Goal: Transaction & Acquisition: Purchase product/service

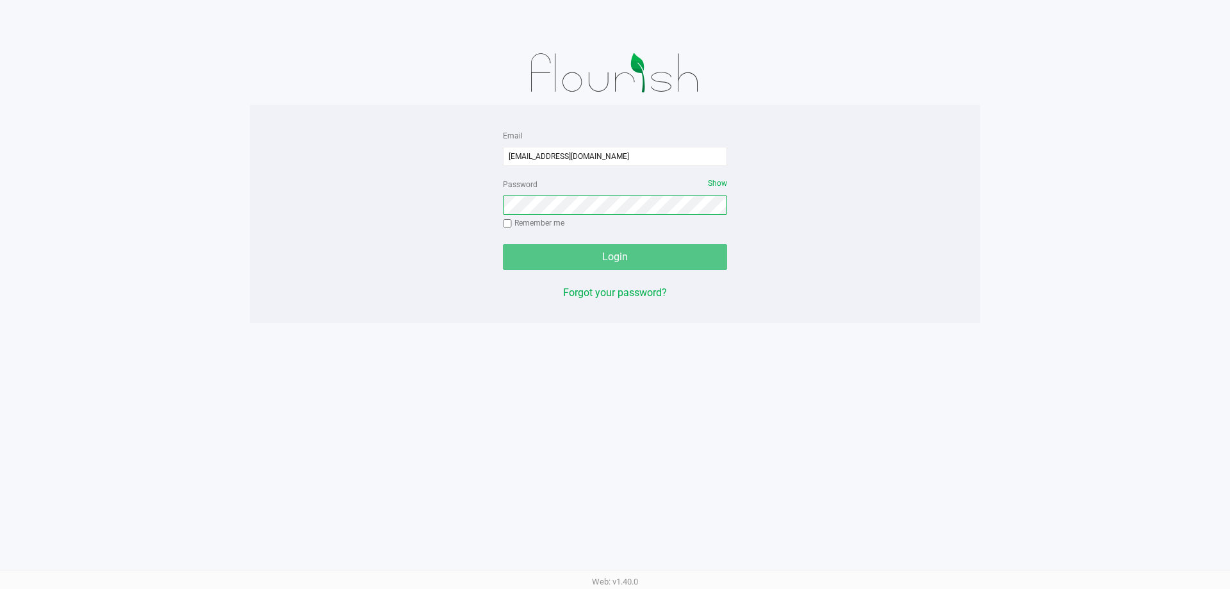
click at [503, 244] on button "Login" at bounding box center [615, 257] width 224 height 26
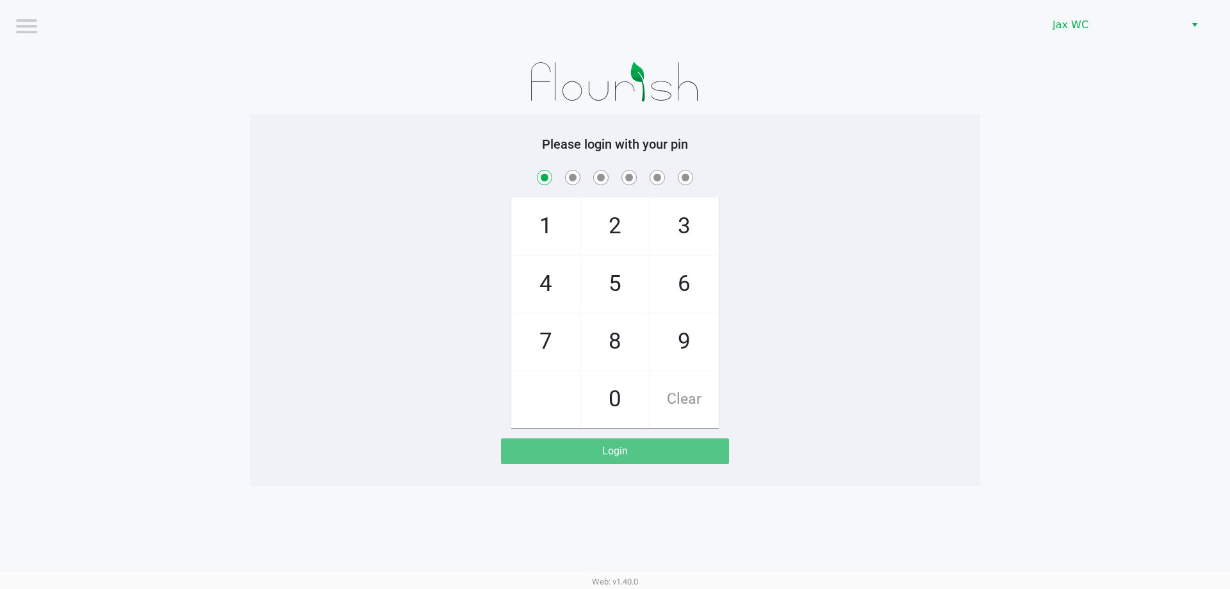
checkbox input "true"
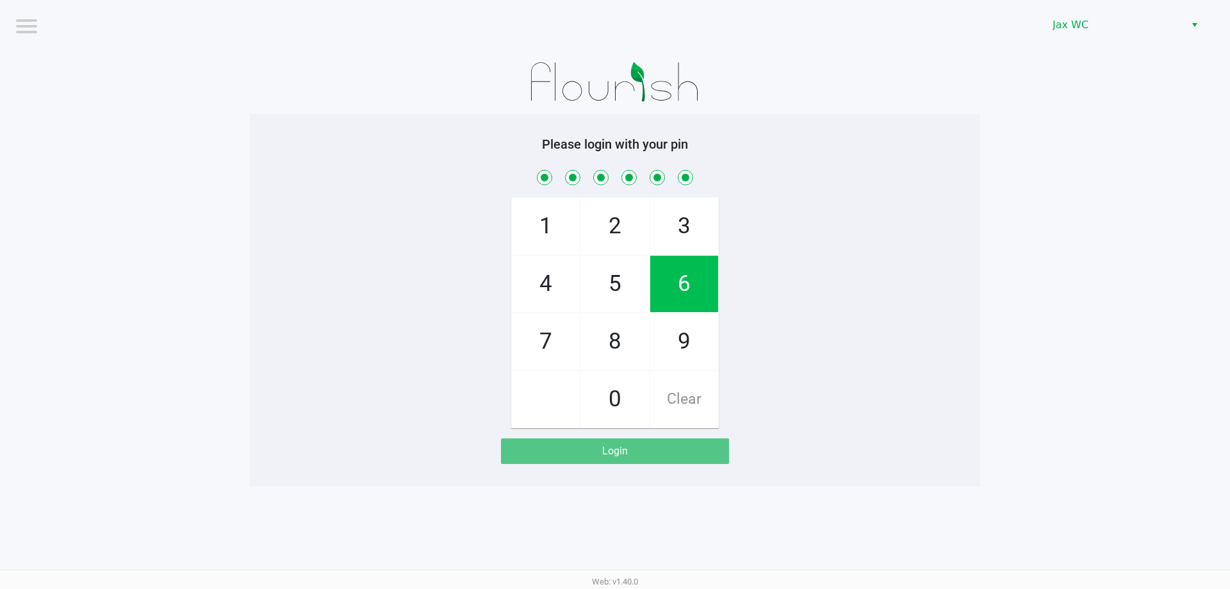
checkbox input "true"
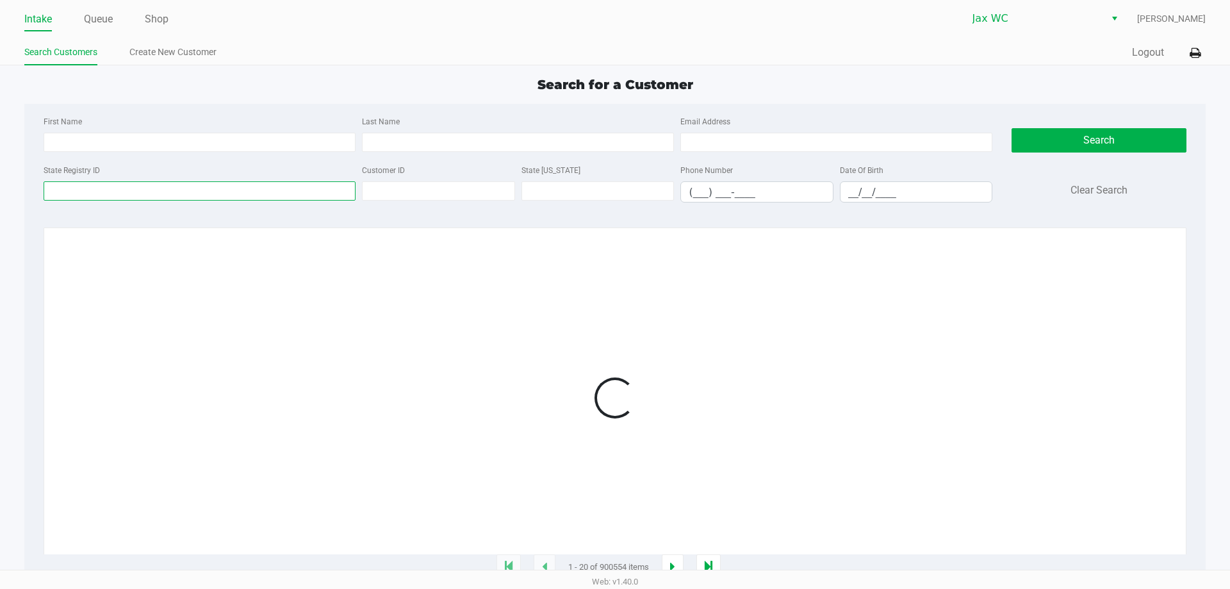
click at [152, 196] on input "State Registry ID" at bounding box center [200, 190] width 312 height 19
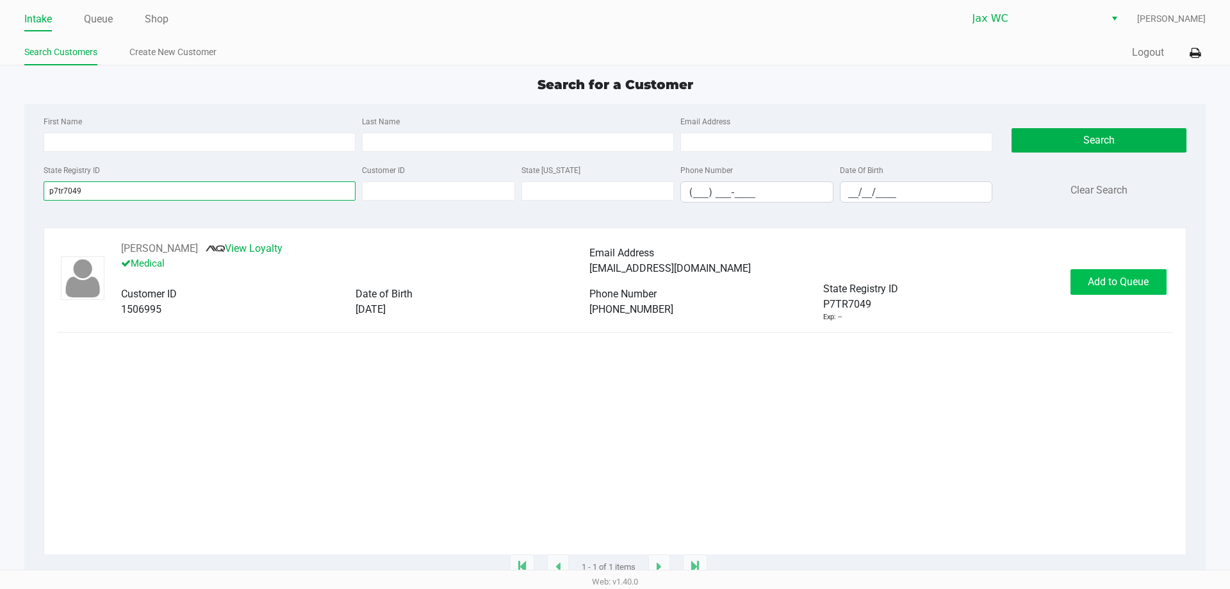
type input "p7tr7049"
click at [1107, 284] on span "Add to Queue" at bounding box center [1118, 282] width 61 height 12
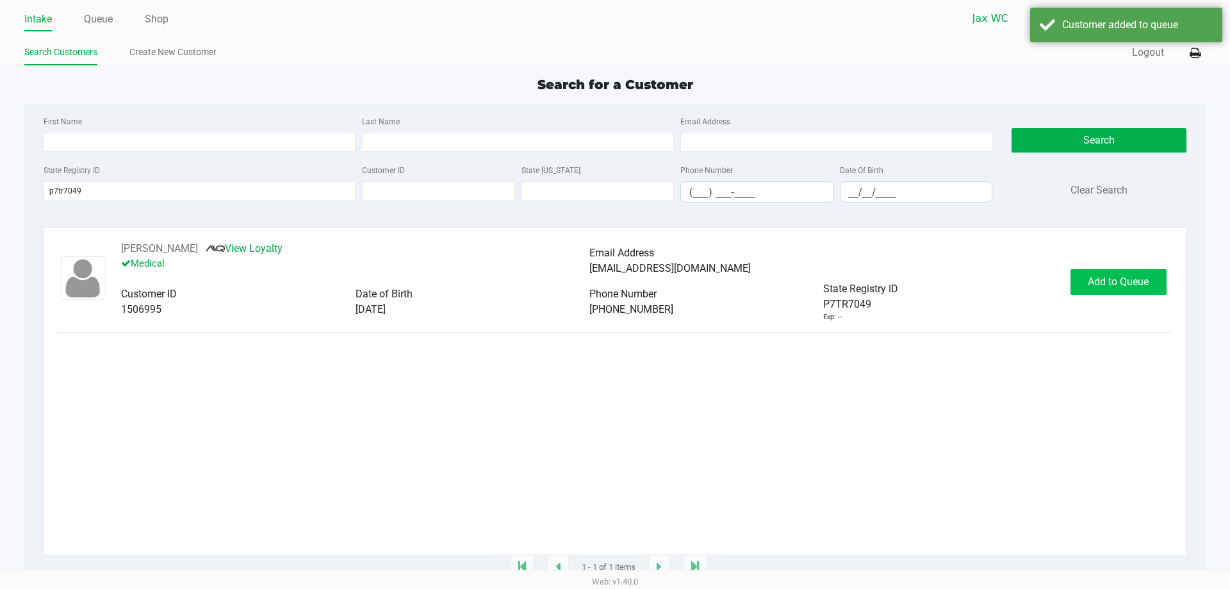
click at [1107, 284] on div "Add to Queue" at bounding box center [1119, 282] width 96 height 26
click at [1107, 284] on span "In [GEOGRAPHIC_DATA]" at bounding box center [1135, 282] width 108 height 12
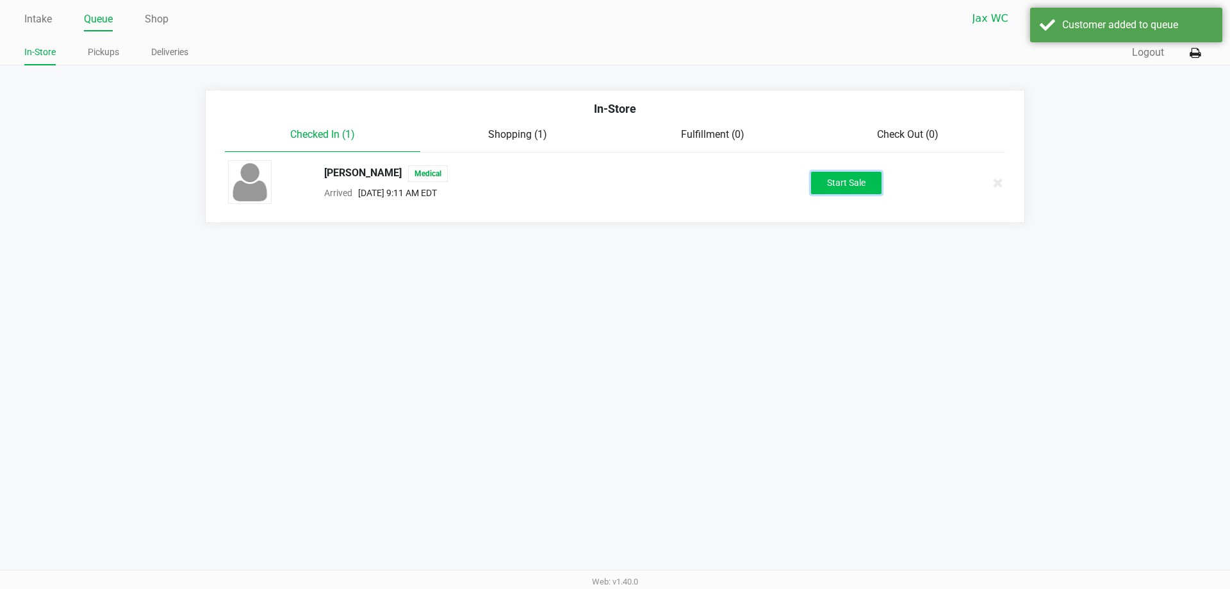
click at [861, 179] on button "Start Sale" at bounding box center [846, 183] width 70 height 22
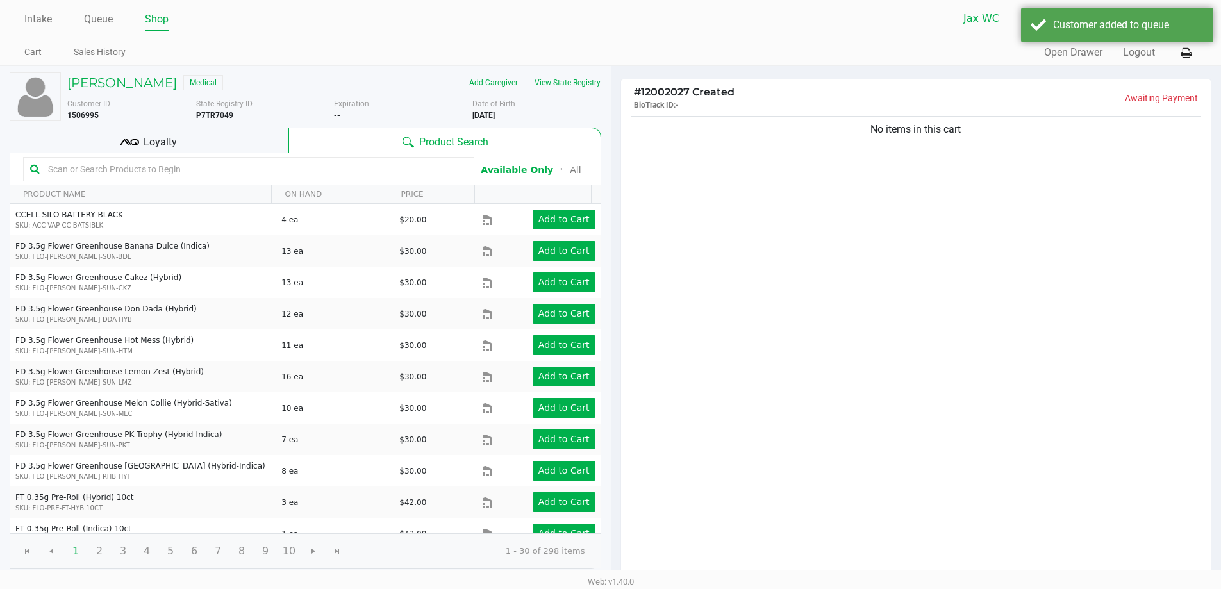
click at [171, 165] on input "text" at bounding box center [255, 169] width 424 height 19
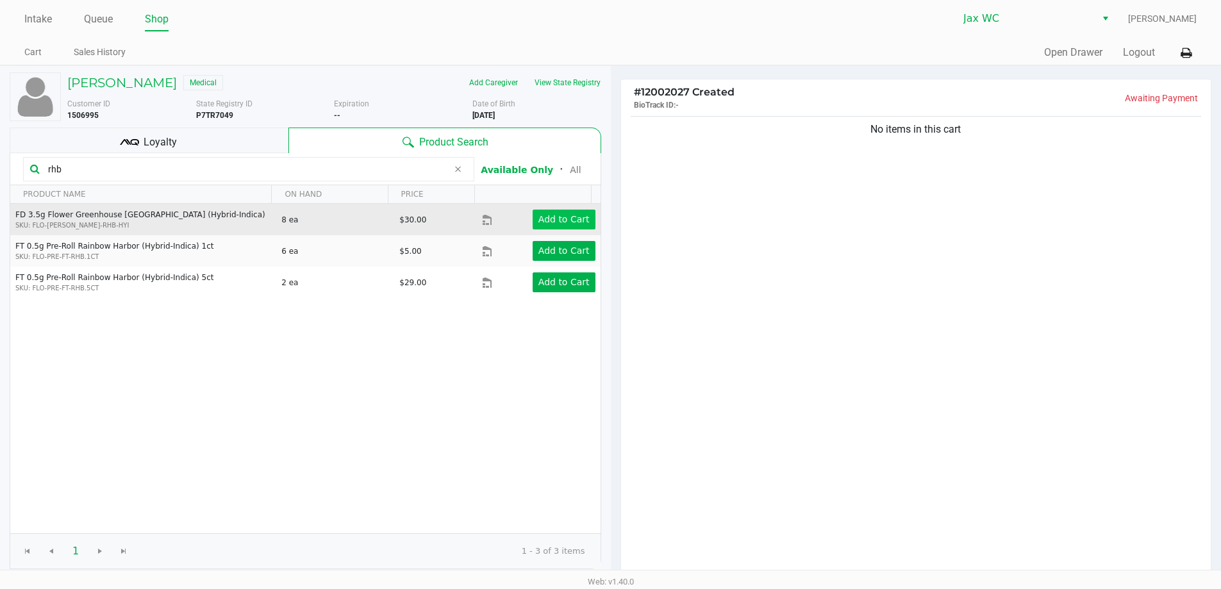
type input "rhb"
click at [575, 217] on app-button-loader "Add to Cart" at bounding box center [563, 219] width 51 height 10
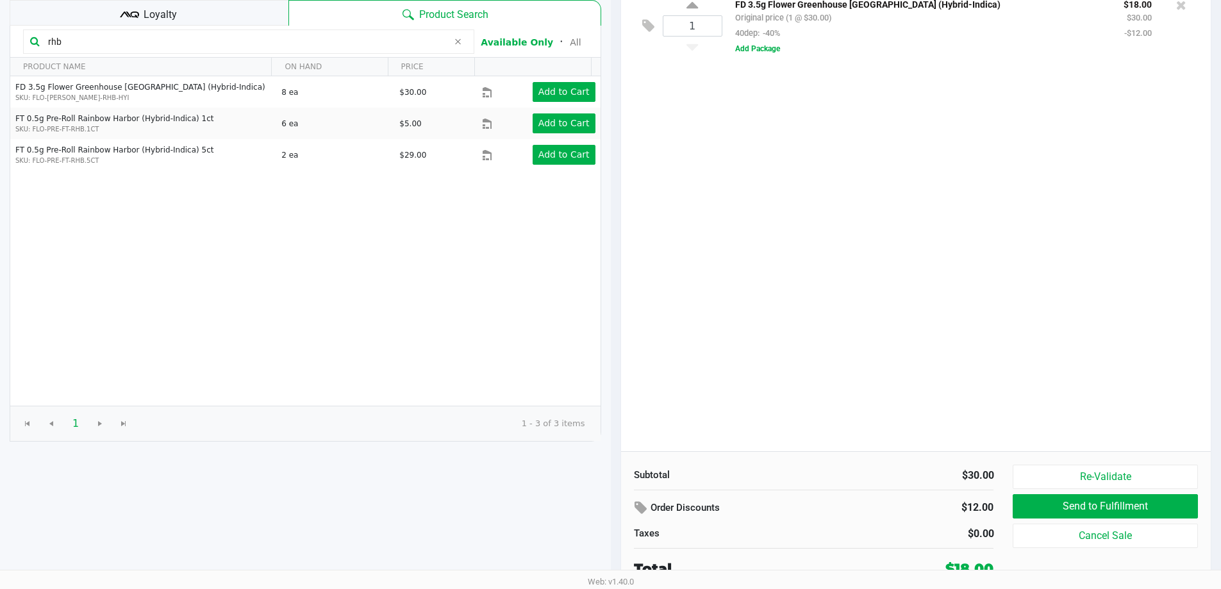
scroll to position [128, 0]
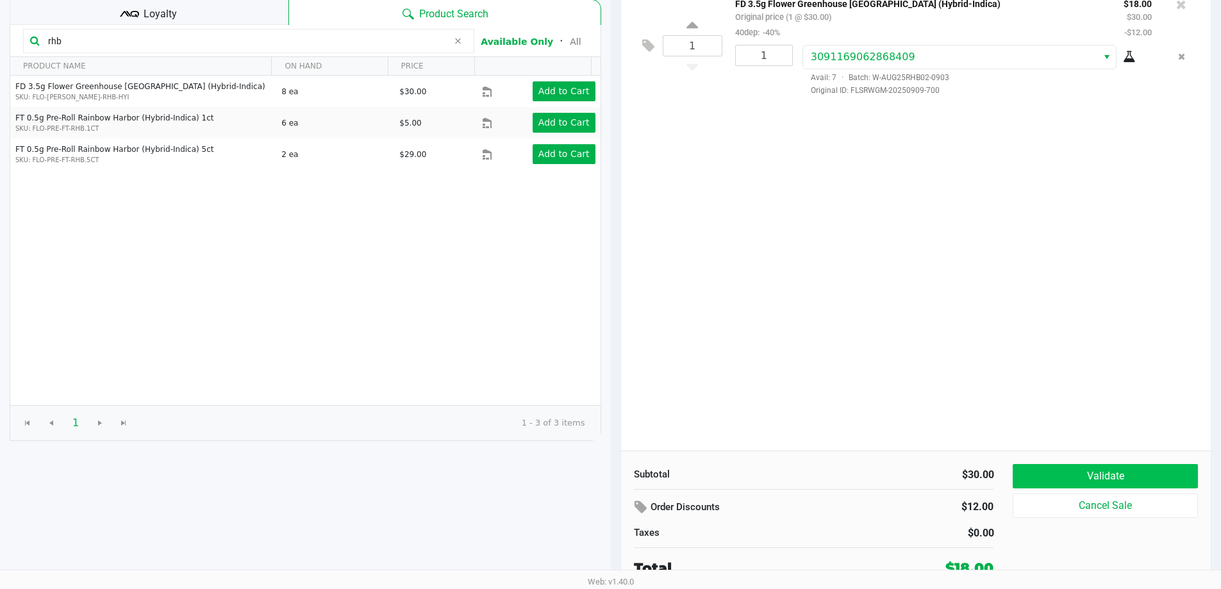
drag, startPoint x: 1137, startPoint y: 461, endPoint x: 1139, endPoint y: 467, distance: 6.5
click at [1139, 467] on div "Subtotal $30.00 Order Discounts $12.00 Taxes $0.00 Total $18.00 Validate Cancel…" at bounding box center [916, 520] width 590 height 141
click at [1139, 467] on button "Validate" at bounding box center [1104, 476] width 185 height 24
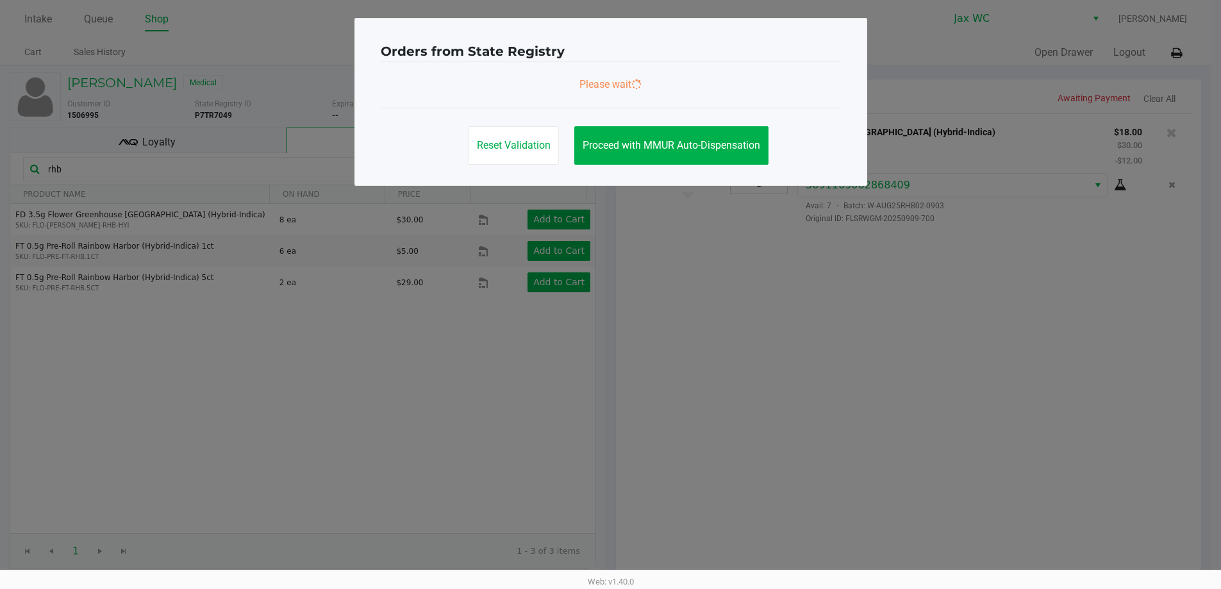
scroll to position [0, 0]
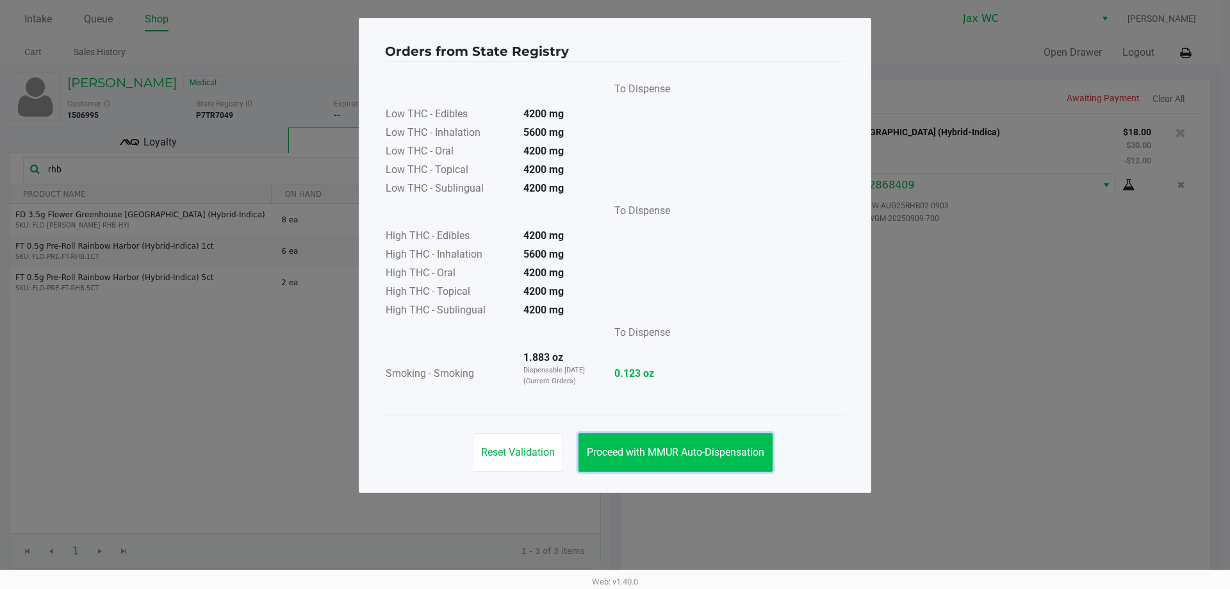
click at [698, 443] on button "Proceed with MMUR Auto-Dispensation" at bounding box center [676, 452] width 194 height 38
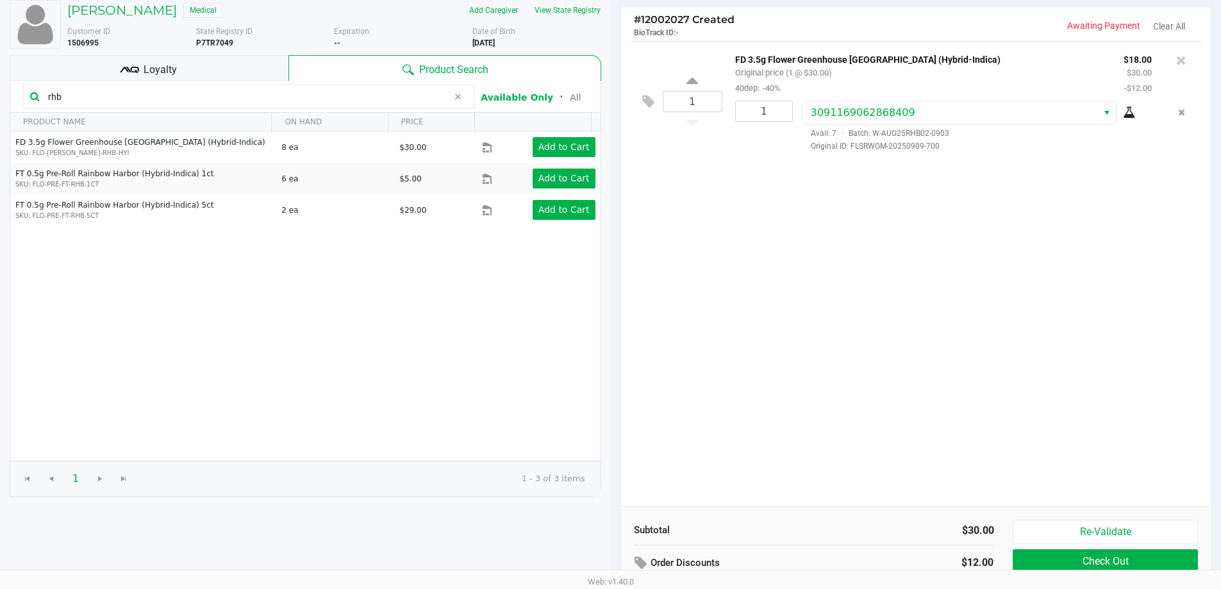
scroll to position [131, 0]
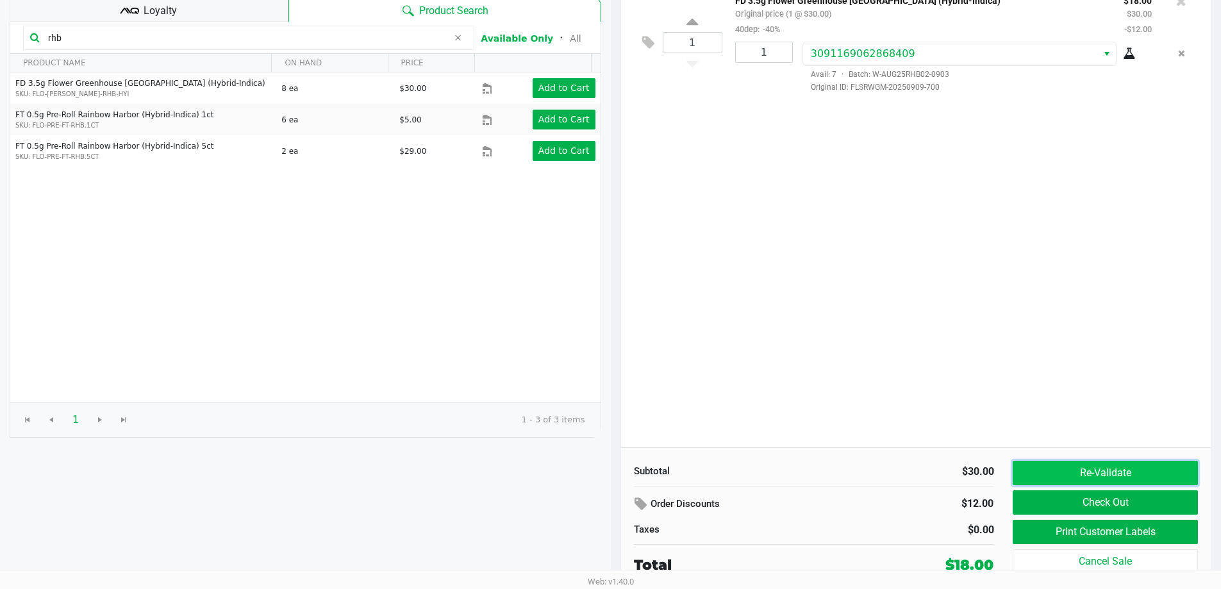
click at [1102, 472] on button "Re-Validate" at bounding box center [1104, 473] width 185 height 24
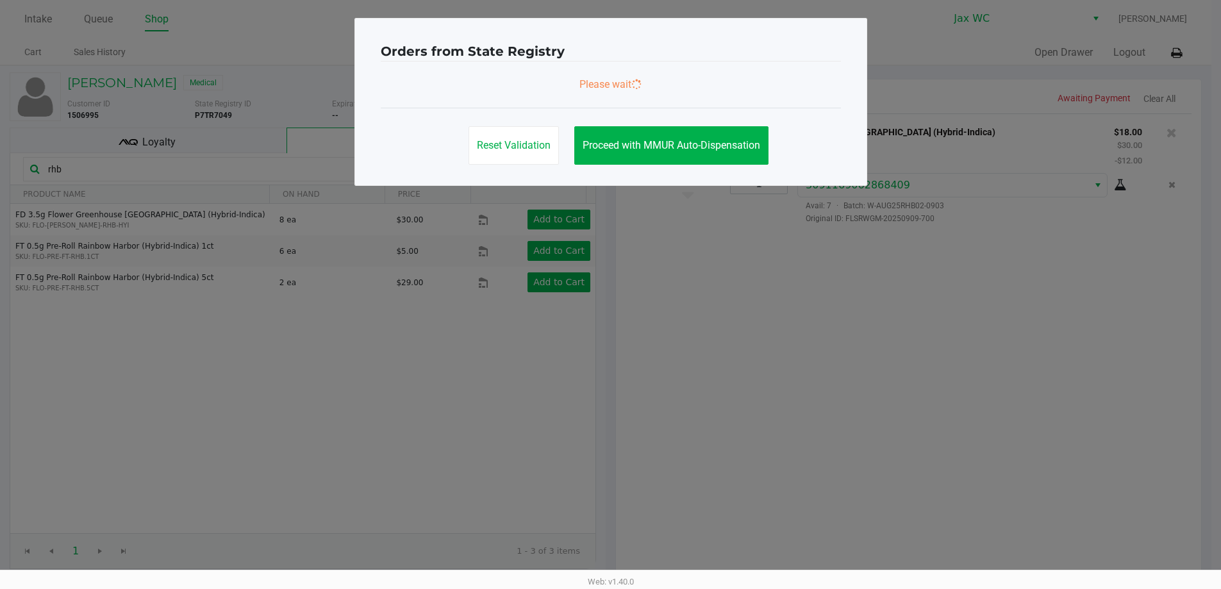
scroll to position [0, 0]
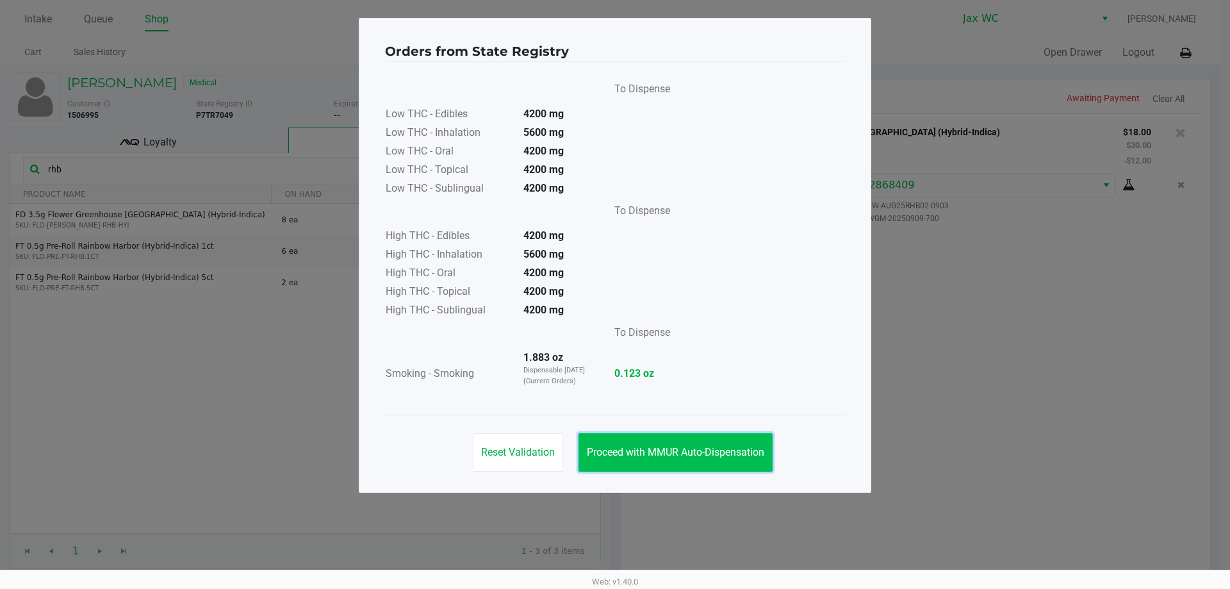
click at [700, 454] on span "Proceed with MMUR Auto-Dispensation" at bounding box center [675, 452] width 177 height 12
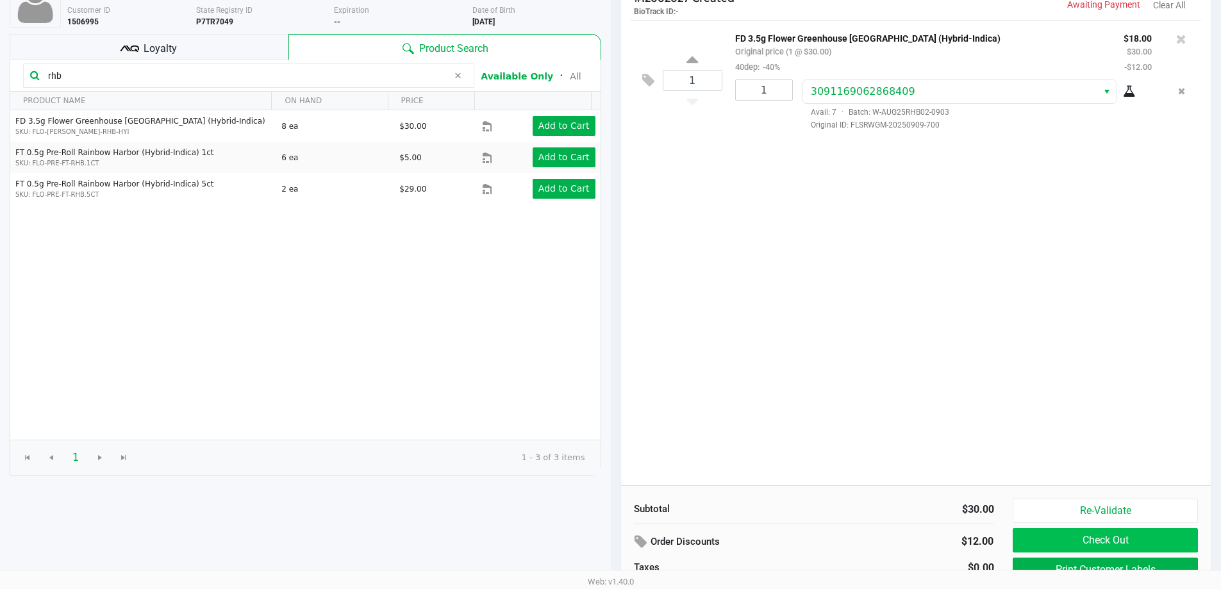
scroll to position [131, 0]
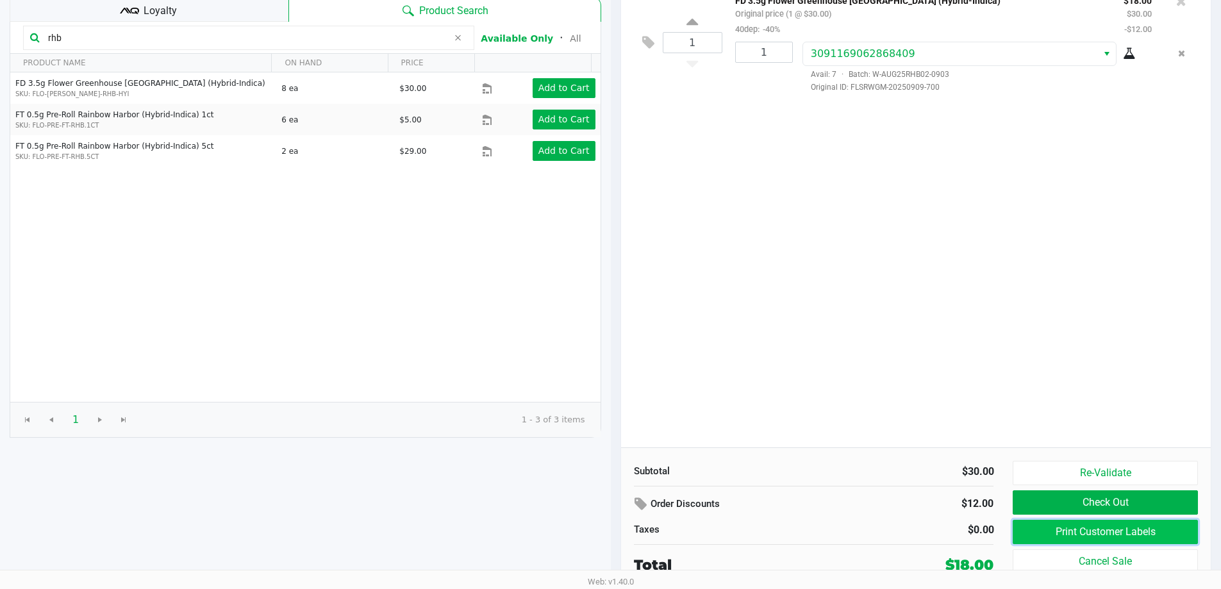
click at [1128, 531] on button "Print Customer Labels" at bounding box center [1104, 532] width 185 height 24
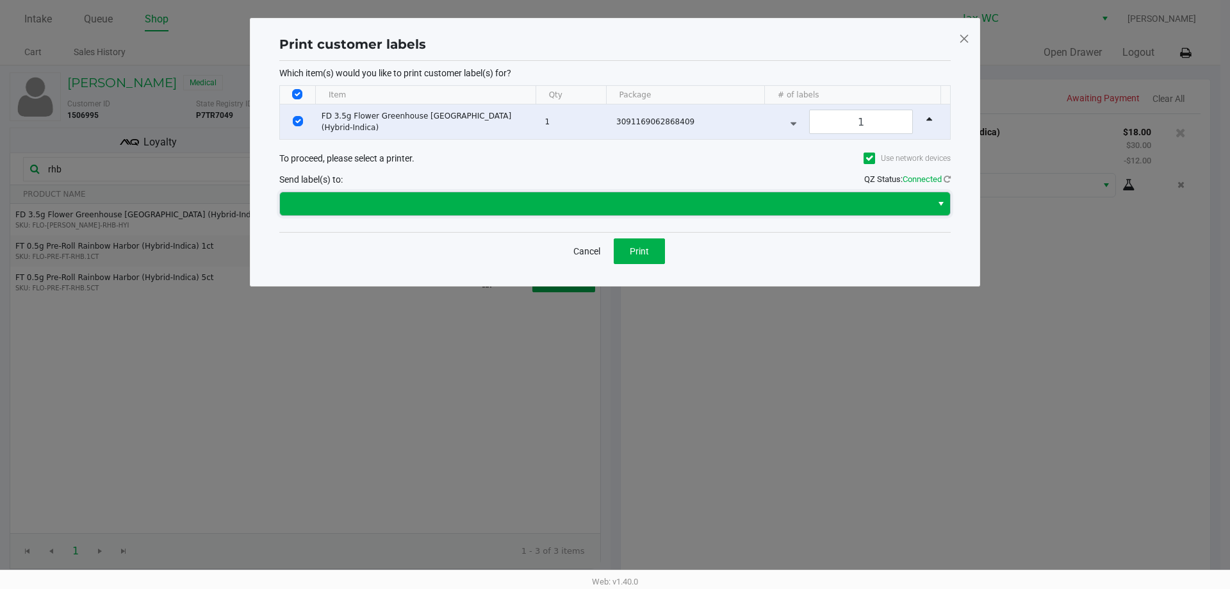
click at [557, 202] on span at bounding box center [606, 203] width 636 height 15
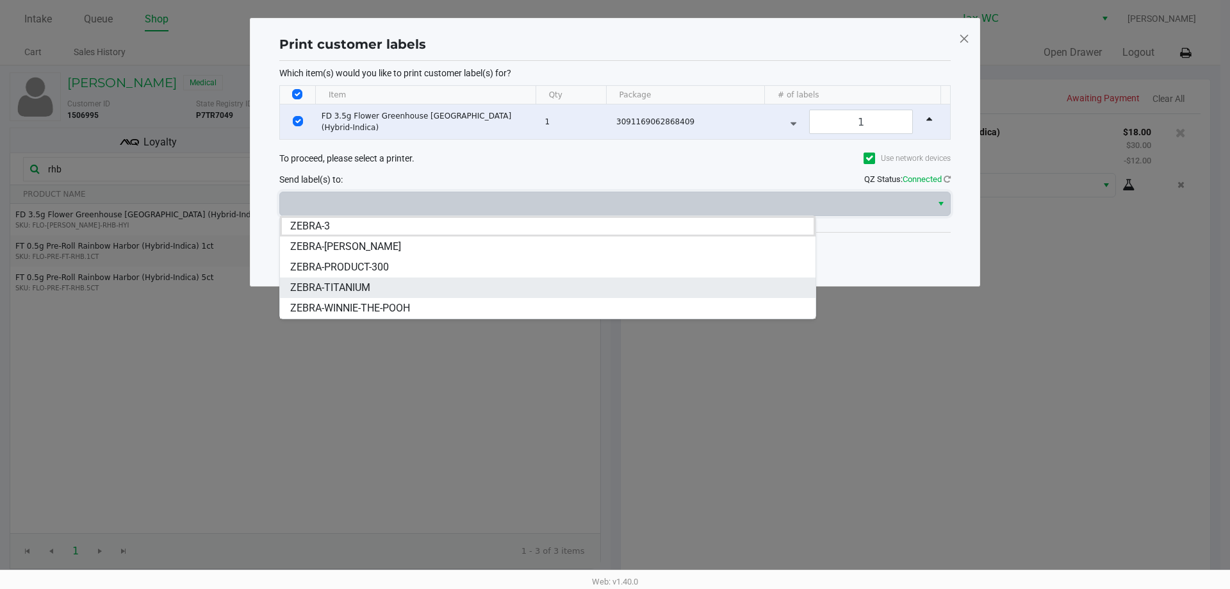
click at [352, 288] on span "ZEBRA-TITANIUM" at bounding box center [330, 287] width 80 height 15
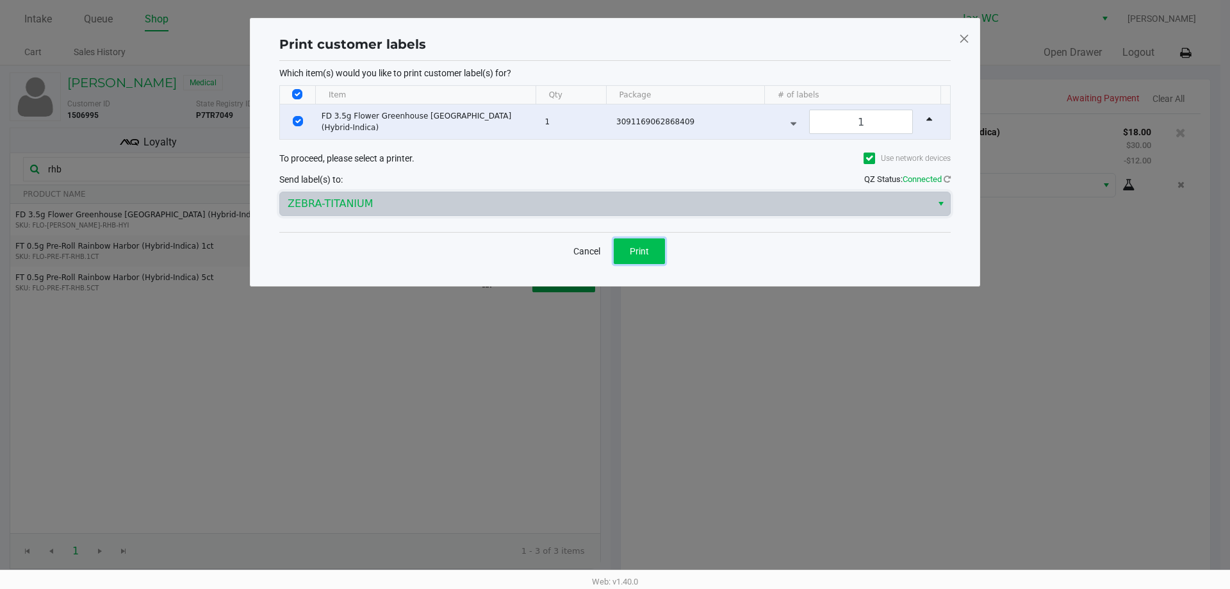
click at [638, 252] on span "Print" at bounding box center [639, 251] width 19 height 10
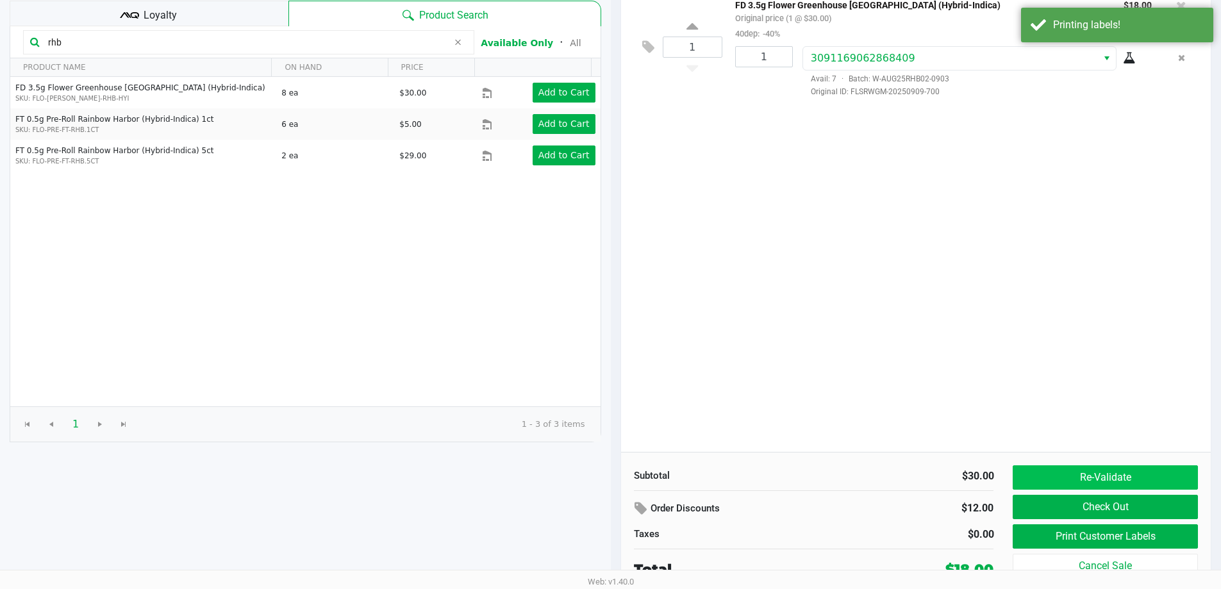
scroll to position [131, 0]
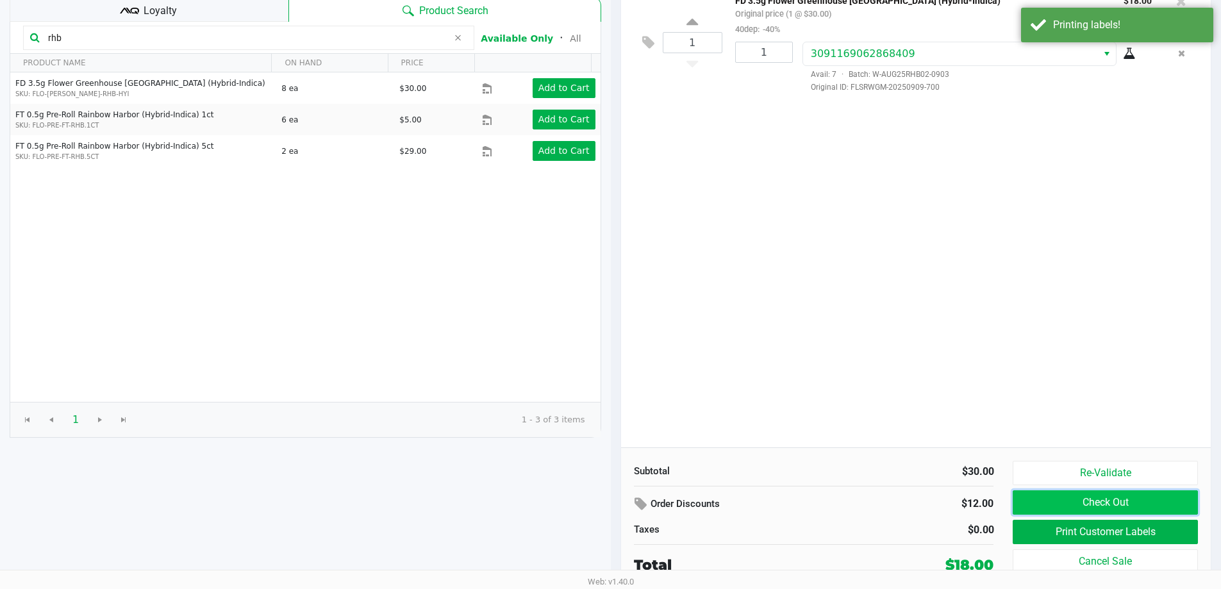
click at [1140, 502] on button "Check Out" at bounding box center [1104, 502] width 185 height 24
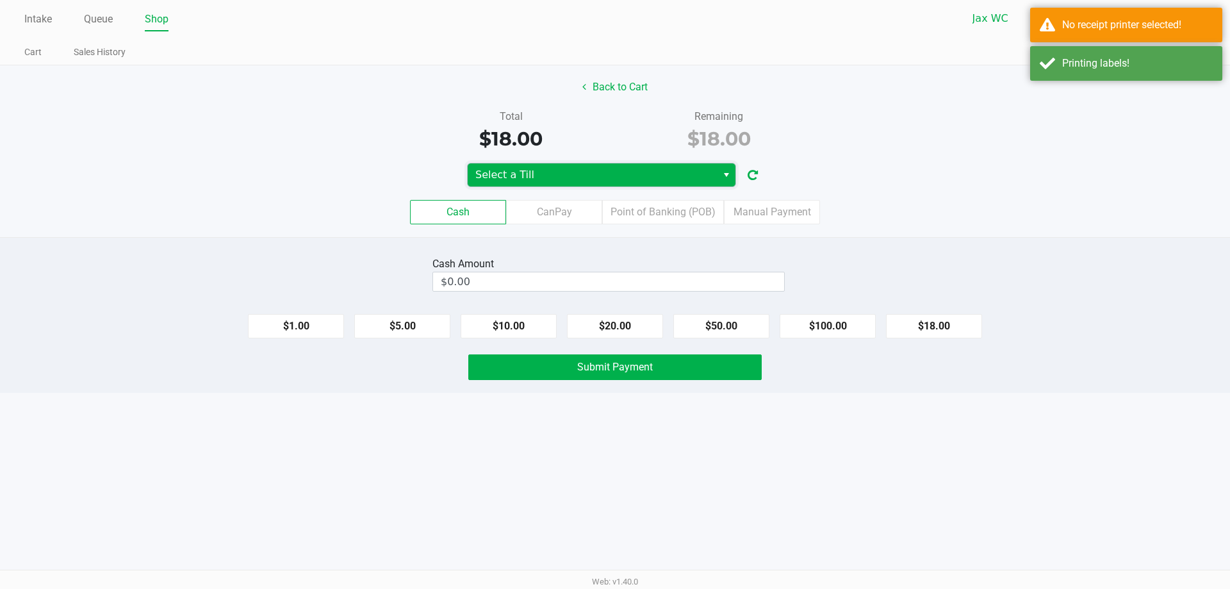
click at [643, 178] on span "Select a Till" at bounding box center [592, 174] width 234 height 15
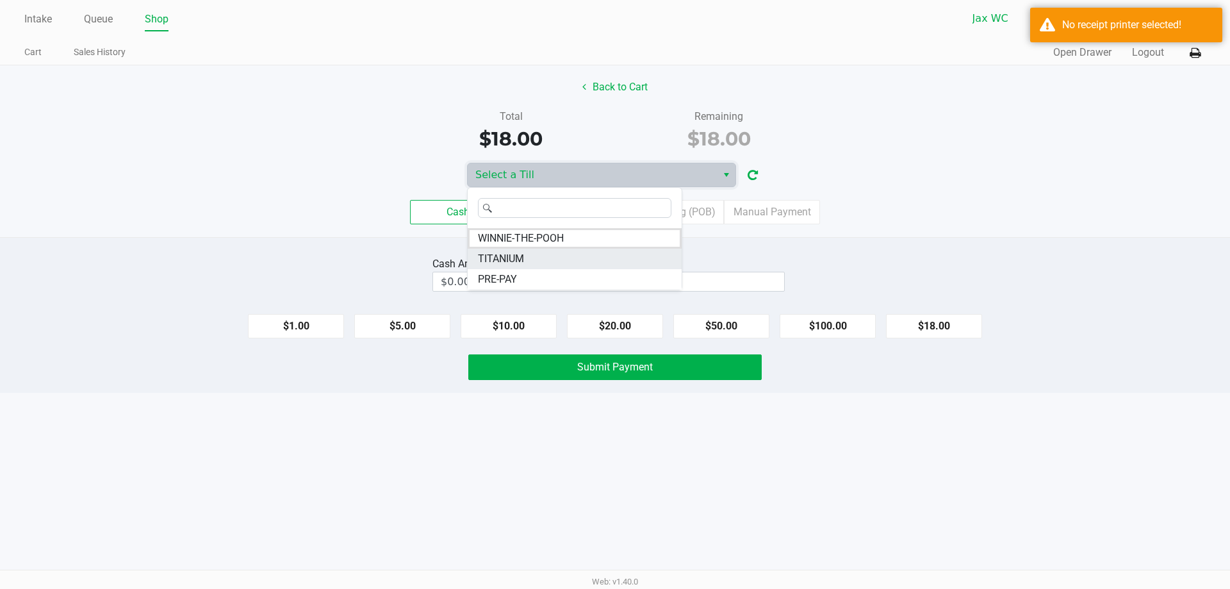
click at [612, 256] on li "TITANIUM" at bounding box center [575, 259] width 214 height 21
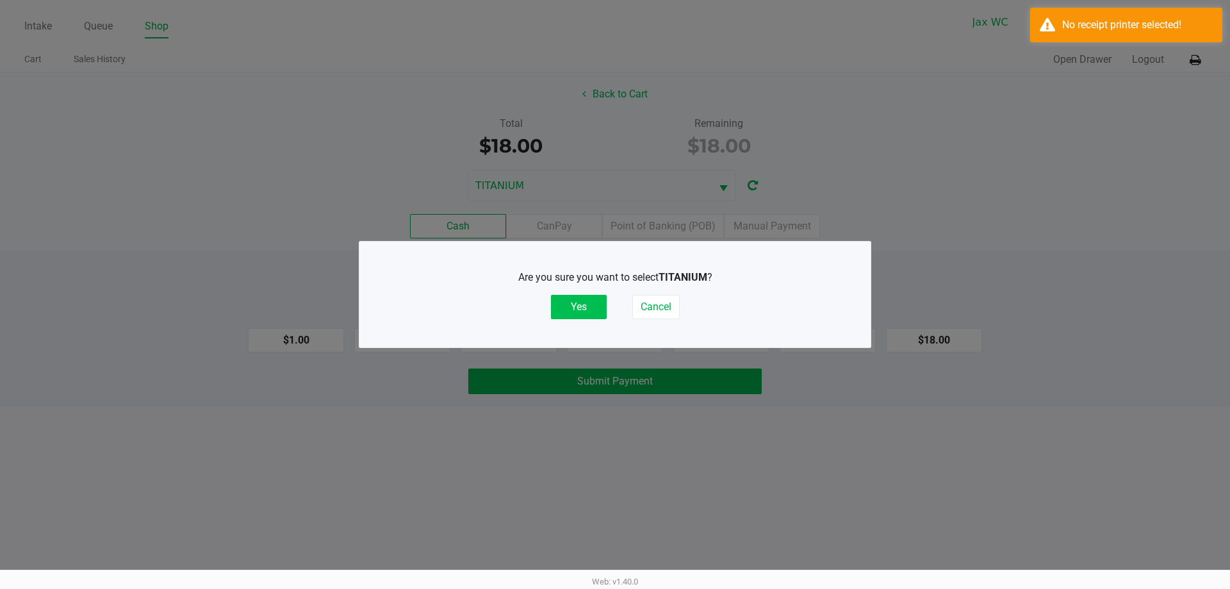
click at [561, 309] on button "Yes" at bounding box center [579, 307] width 56 height 24
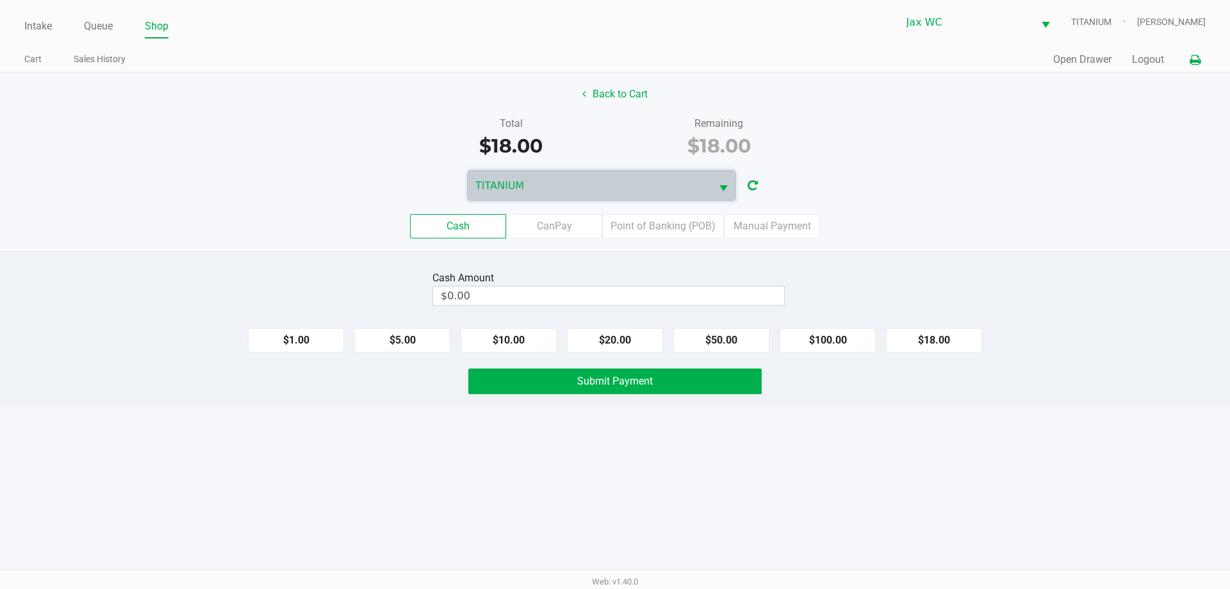
click at [1199, 62] on icon at bounding box center [1195, 60] width 11 height 9
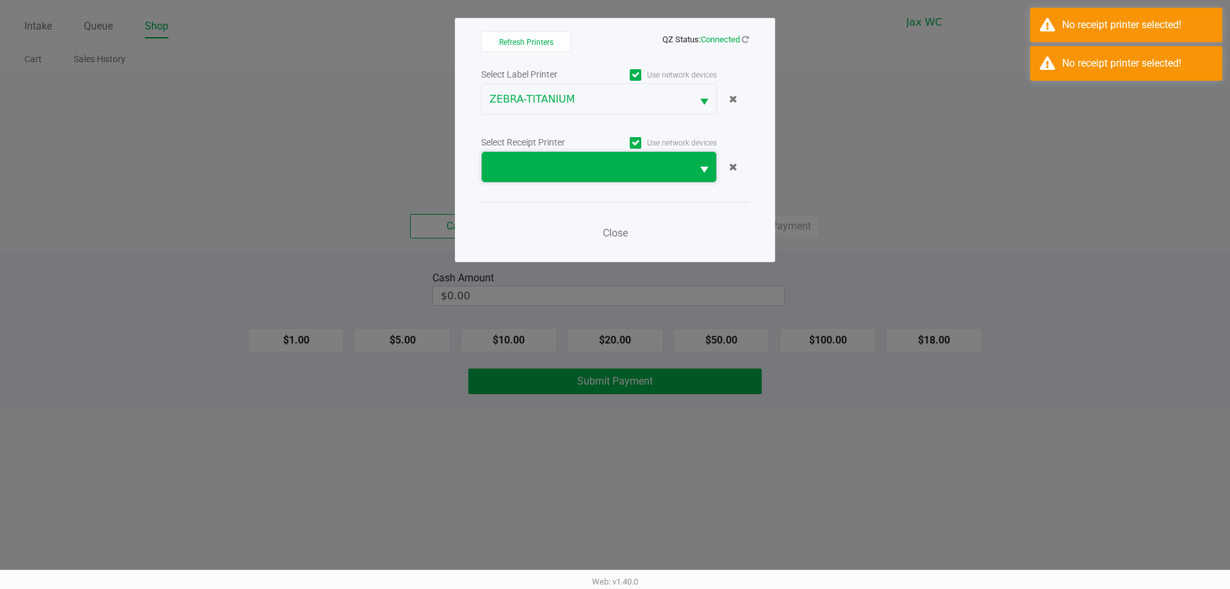
drag, startPoint x: 543, startPoint y: 166, endPoint x: 541, endPoint y: 174, distance: 8.4
click at [542, 165] on span at bounding box center [587, 167] width 195 height 15
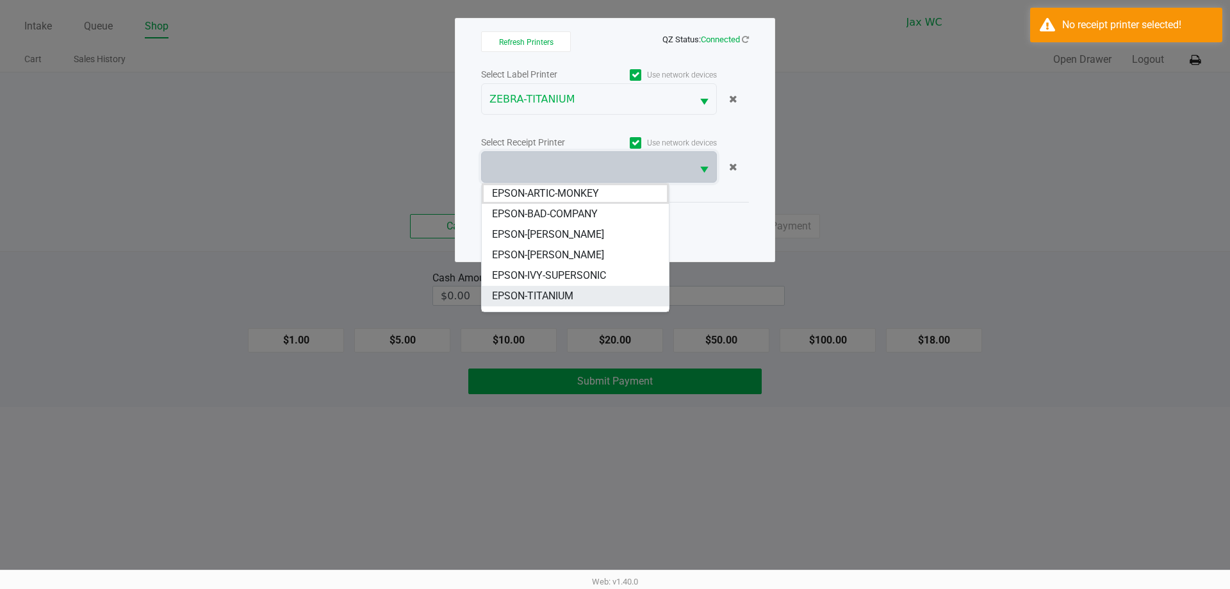
click at [554, 290] on span "EPSON-TITANIUM" at bounding box center [532, 295] width 81 height 15
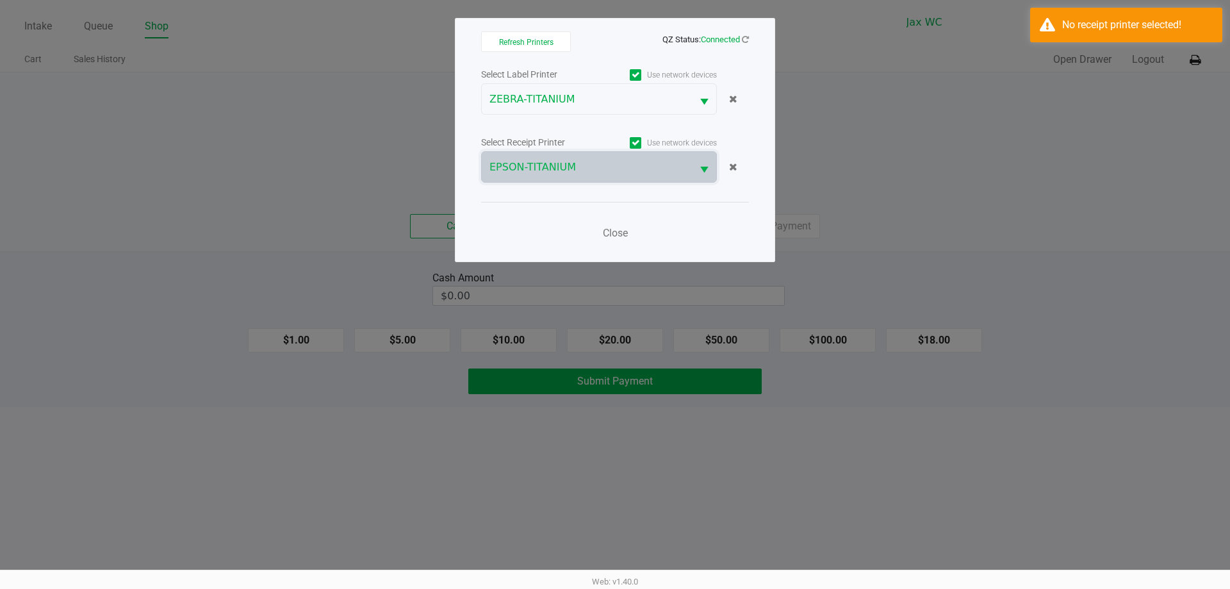
click at [609, 217] on div "Close" at bounding box center [615, 225] width 268 height 47
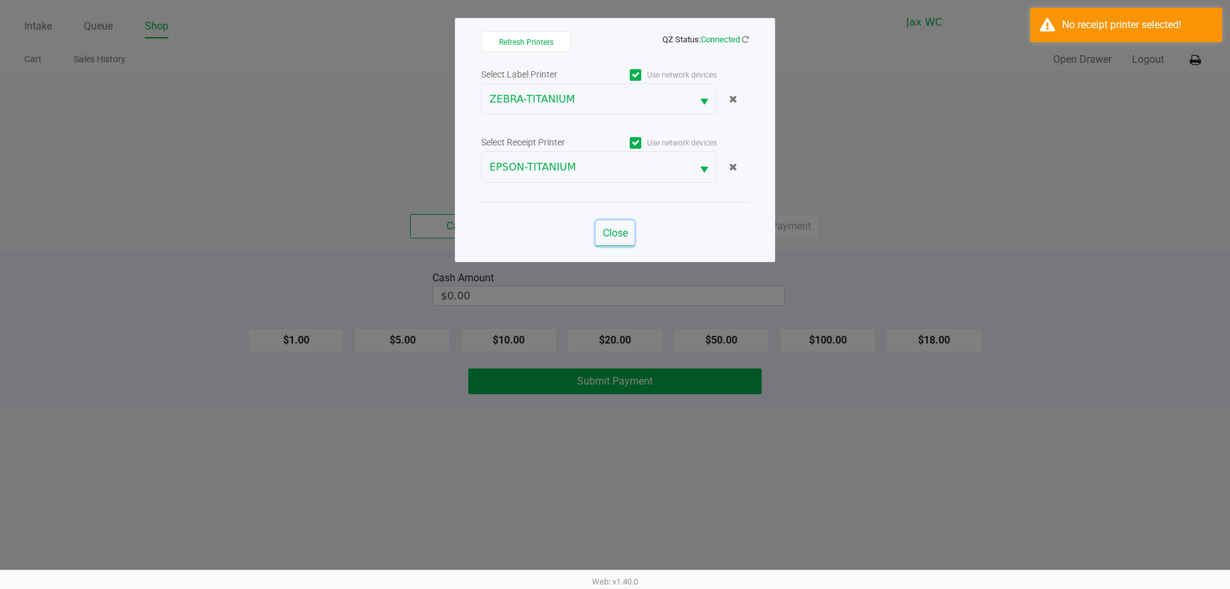
click at [615, 229] on span "Close" at bounding box center [615, 233] width 25 height 12
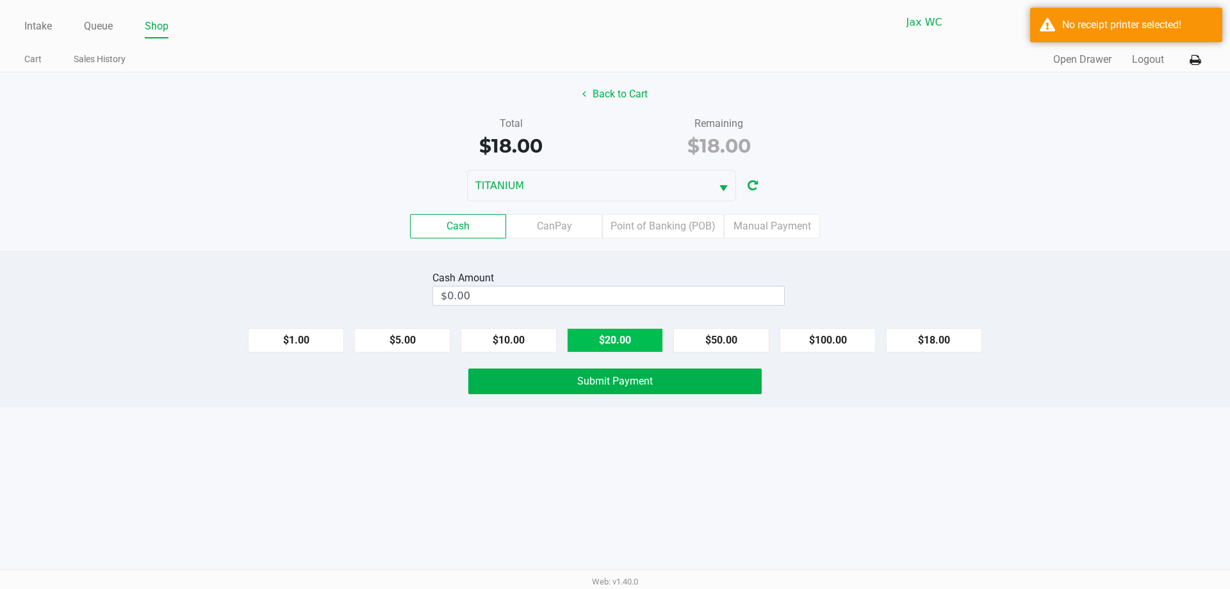
click at [591, 345] on button "$20.00" at bounding box center [615, 340] width 96 height 24
type input "$20.00"
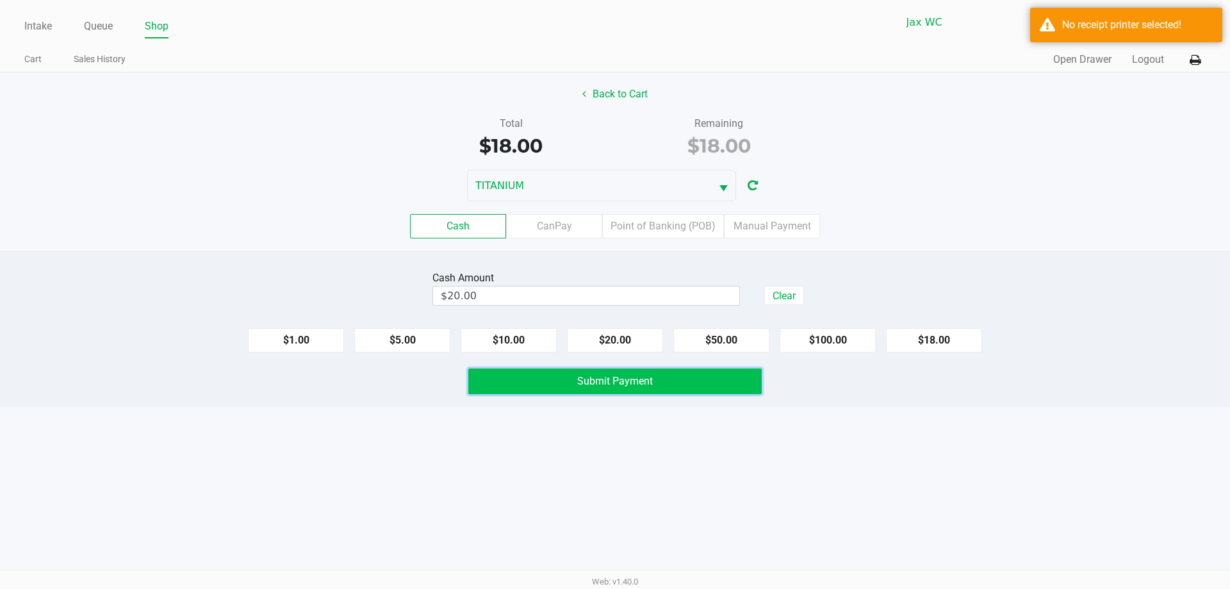
click at [611, 384] on span "Submit Payment" at bounding box center [615, 381] width 76 height 12
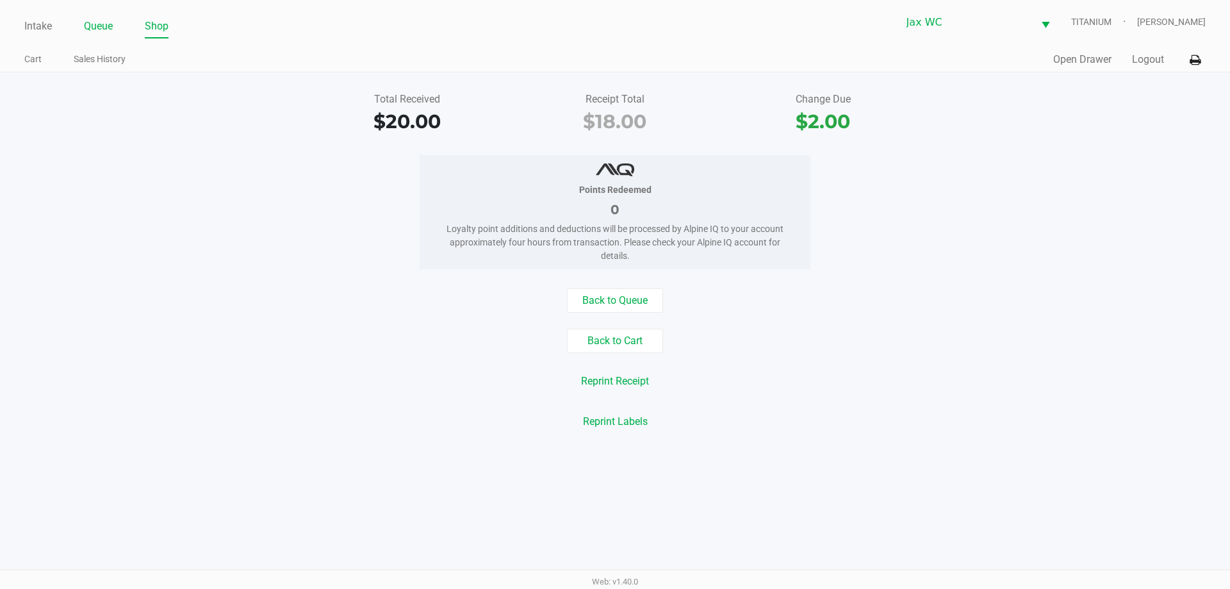
click at [101, 28] on link "Queue" at bounding box center [98, 26] width 29 height 18
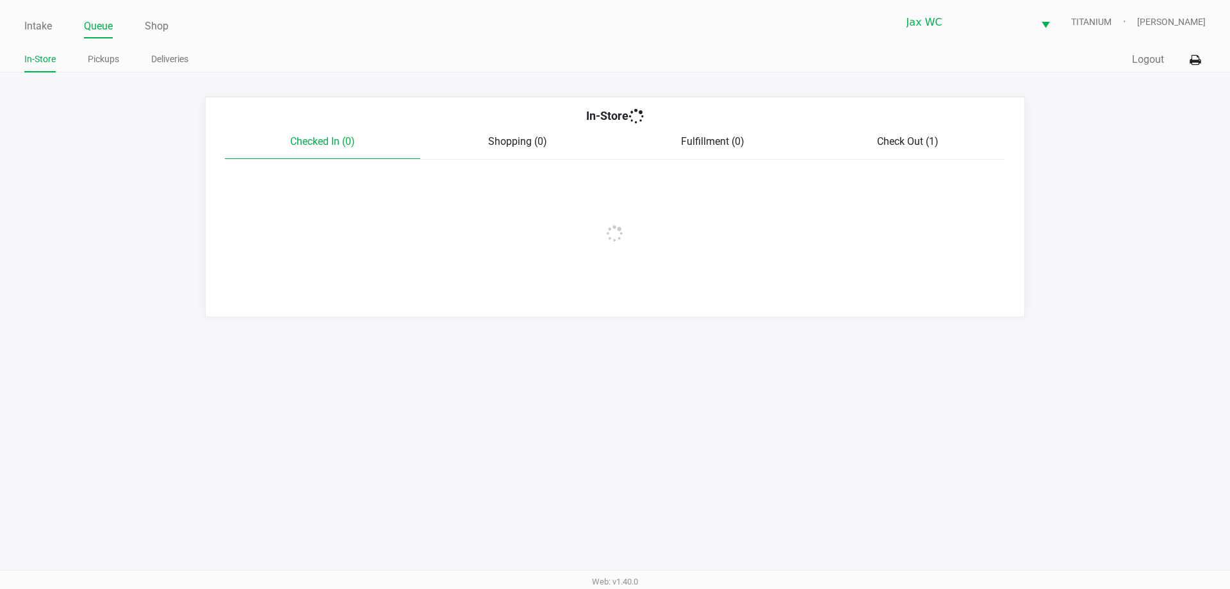
click at [106, 69] on li "Pickups" at bounding box center [103, 61] width 31 height 22
click at [103, 58] on link "Pickups" at bounding box center [103, 59] width 31 height 16
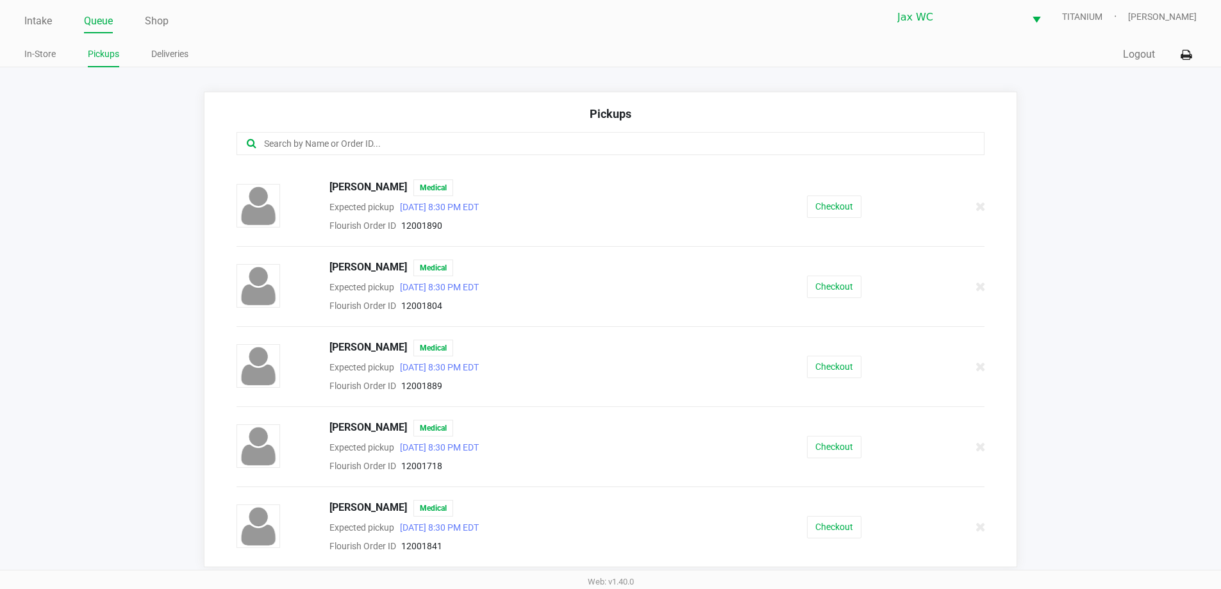
scroll to position [8, 0]
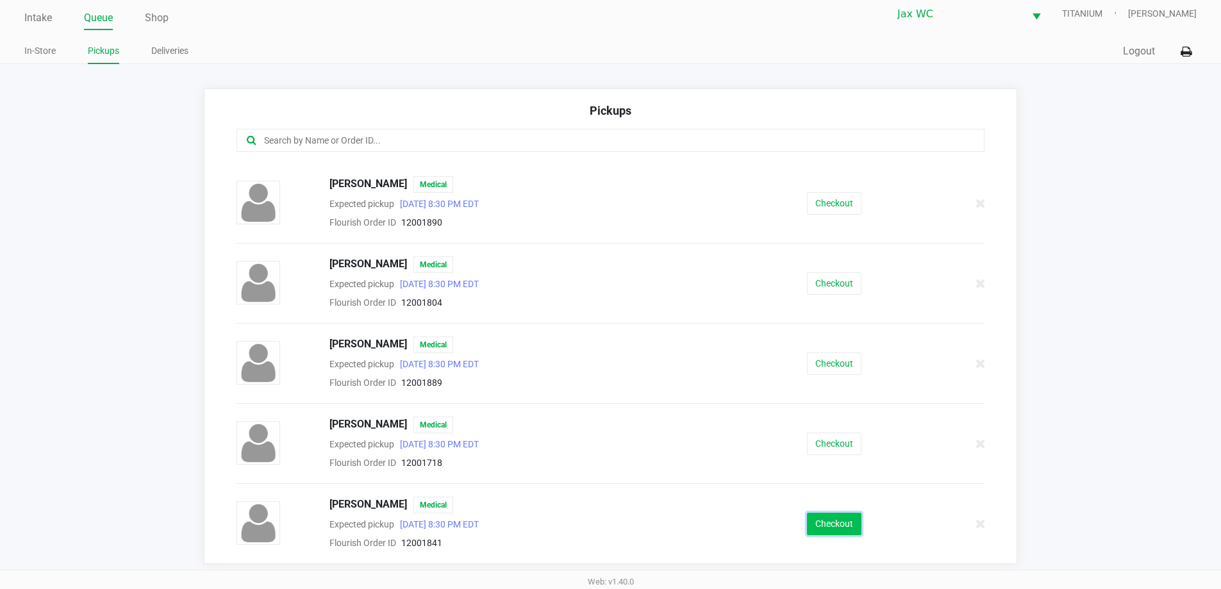
click at [825, 520] on button "Checkout" at bounding box center [834, 524] width 54 height 22
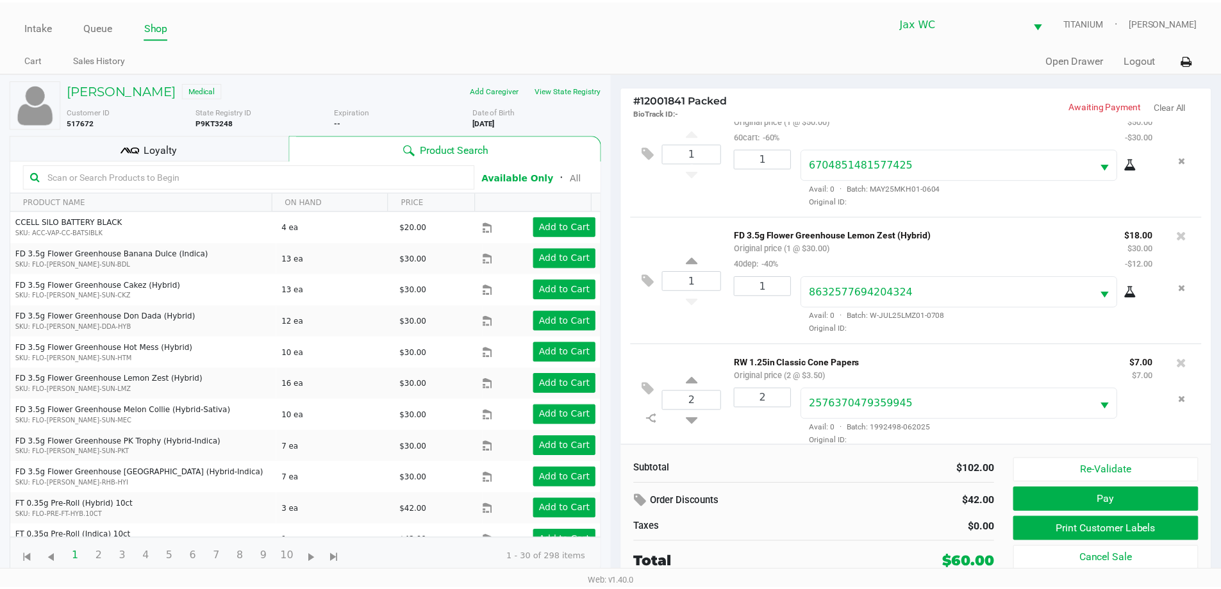
scroll to position [270, 0]
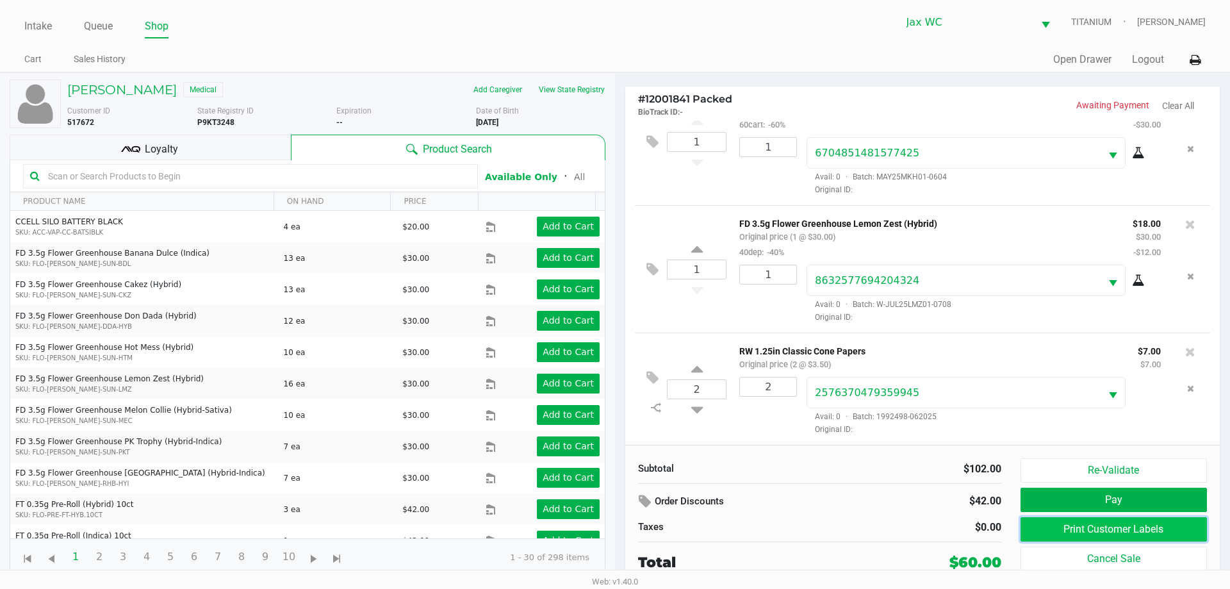
click at [1072, 531] on button "Print Customer Labels" at bounding box center [1114, 529] width 186 height 24
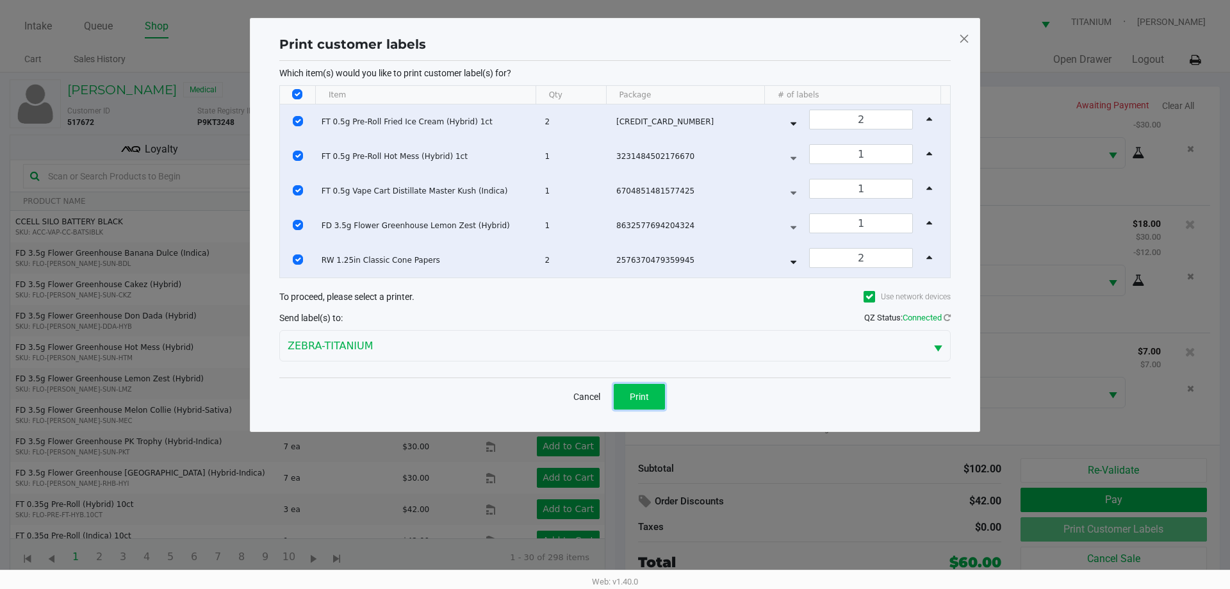
click at [630, 402] on button "Print" at bounding box center [639, 397] width 51 height 26
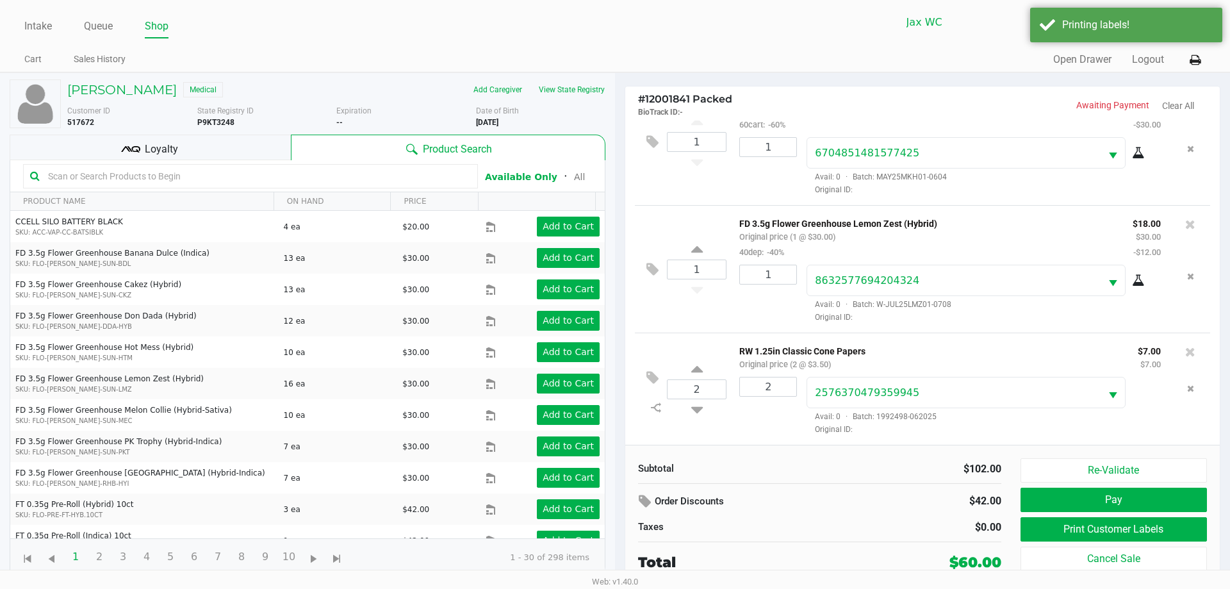
click at [189, 155] on div "Loyalty" at bounding box center [150, 148] width 281 height 26
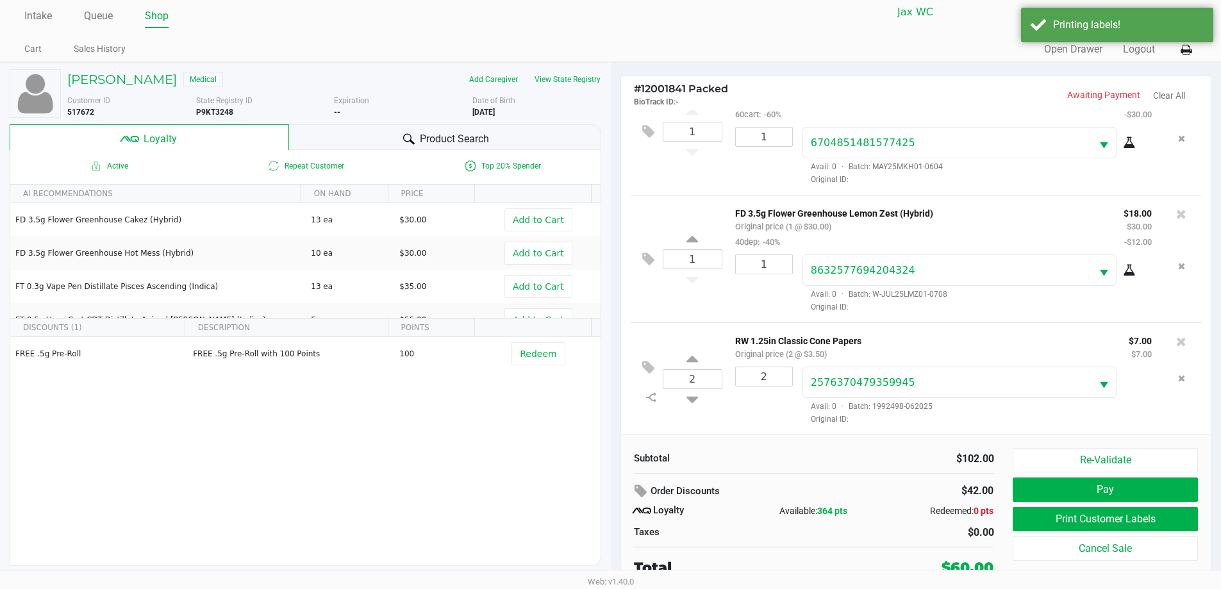
scroll to position [13, 0]
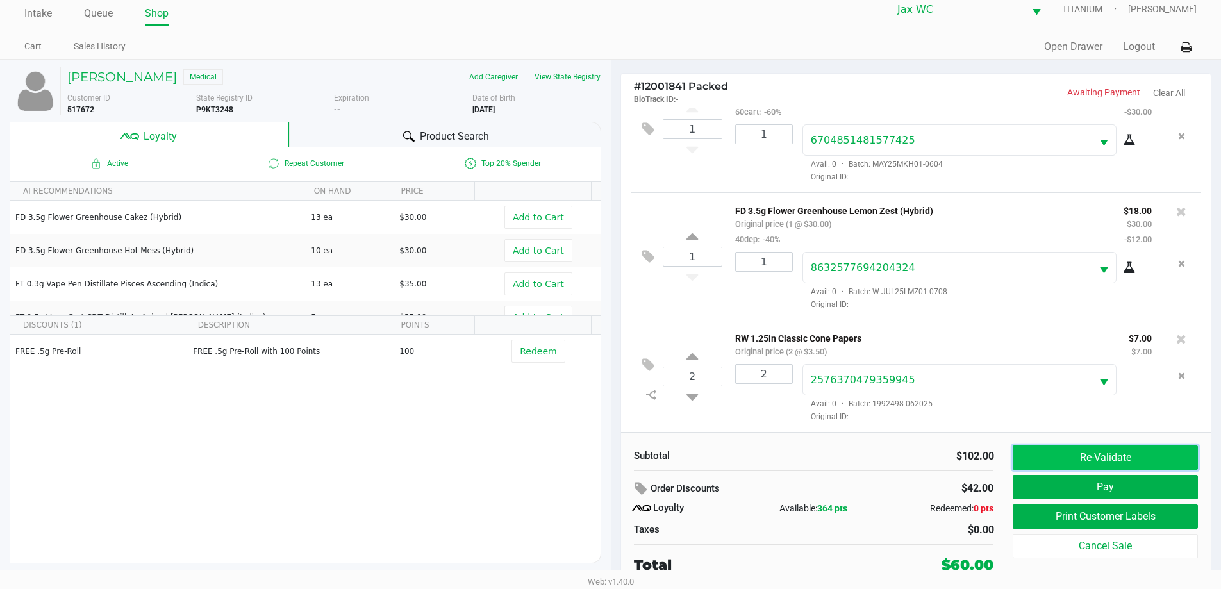
click at [1104, 459] on button "Re-Validate" at bounding box center [1104, 457] width 185 height 24
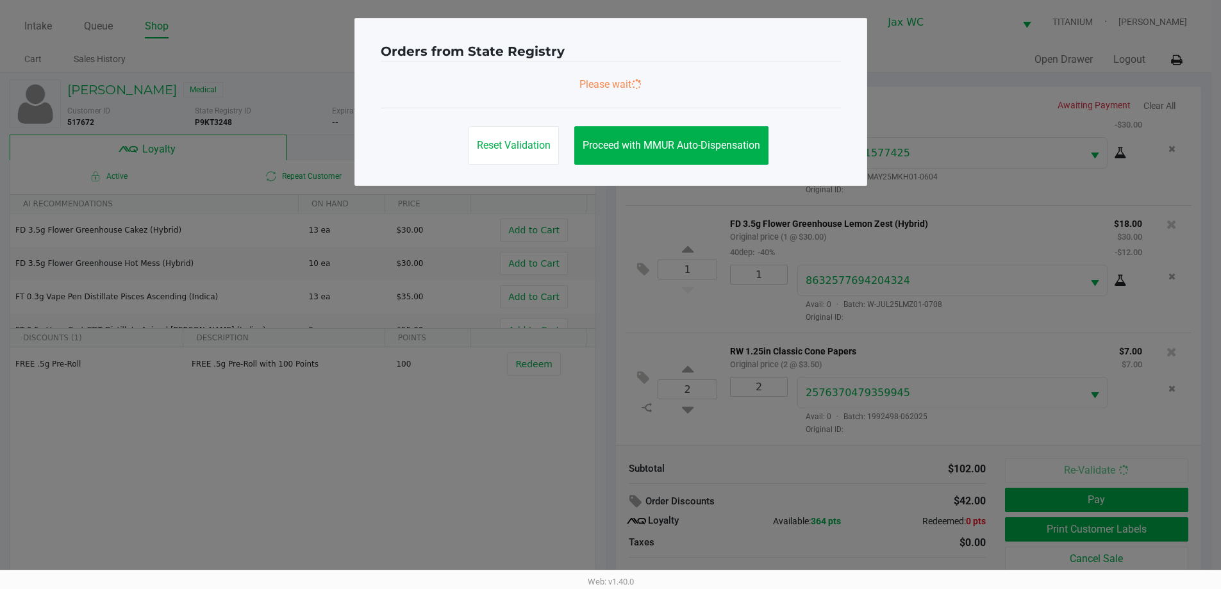
scroll to position [0, 0]
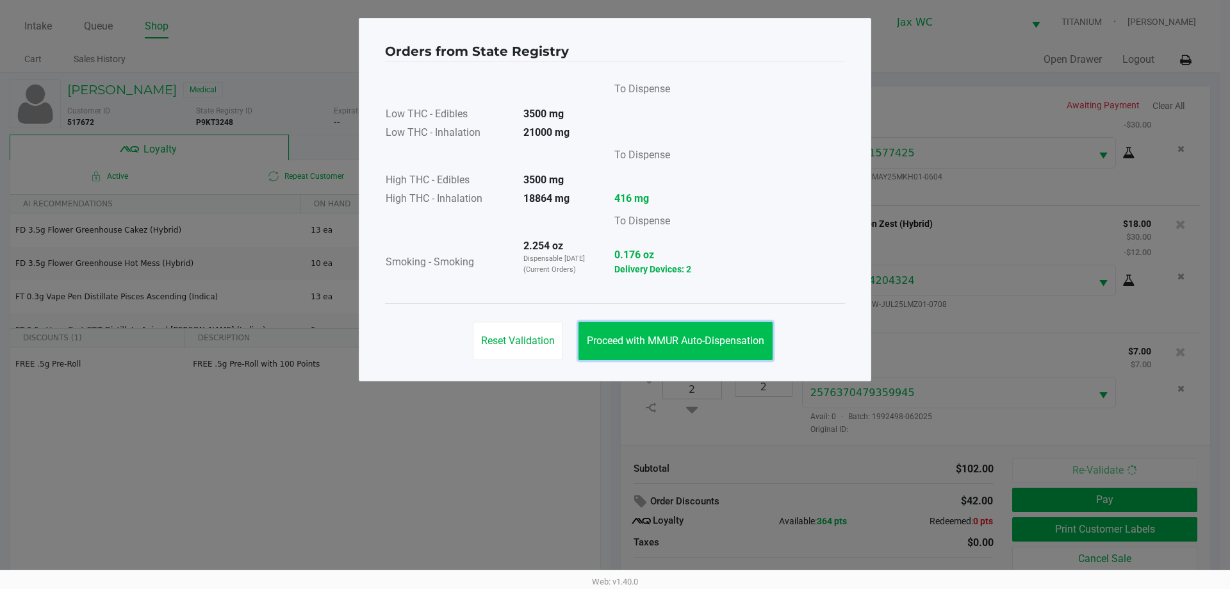
click at [680, 349] on button "Proceed with MMUR Auto-Dispensation" at bounding box center [676, 341] width 194 height 38
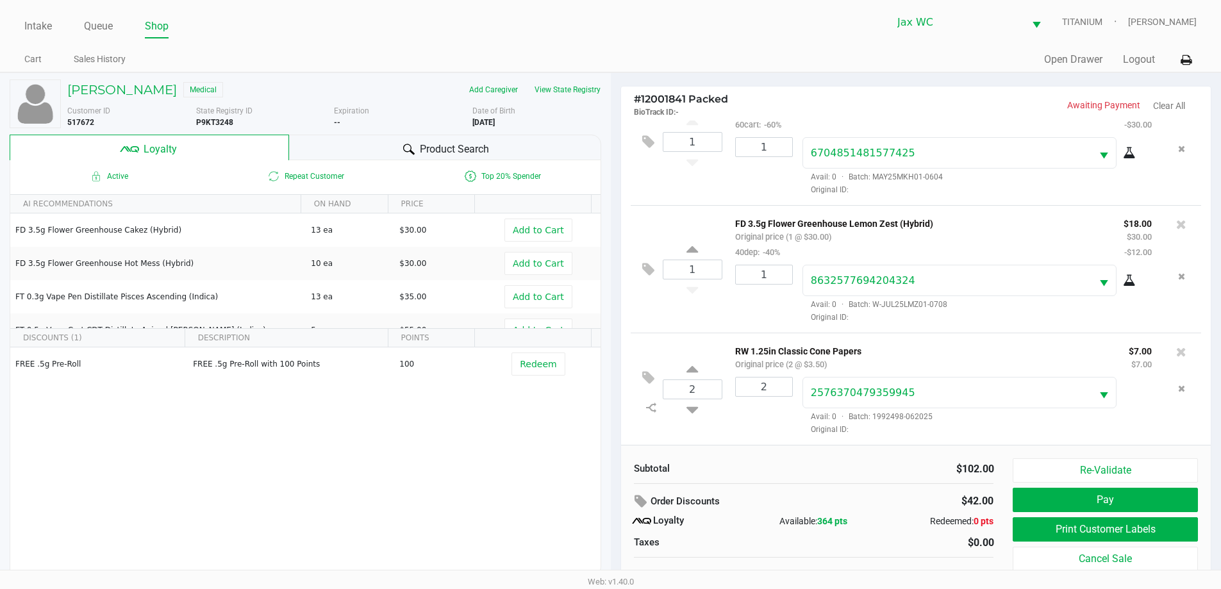
scroll to position [13, 0]
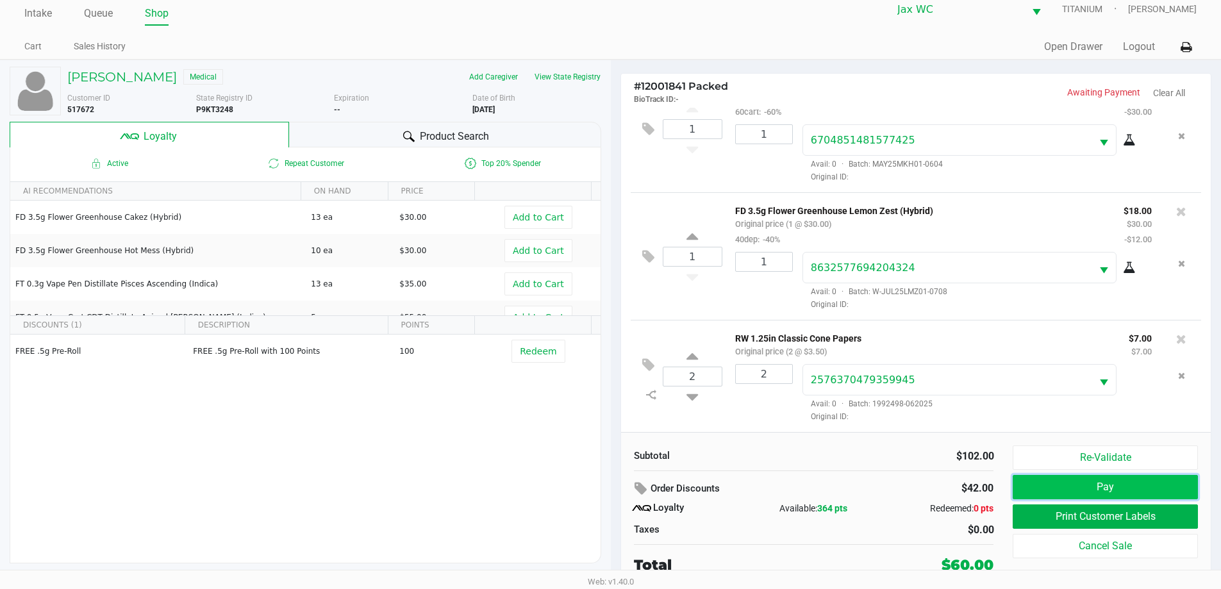
click at [1084, 493] on button "Pay" at bounding box center [1104, 487] width 185 height 24
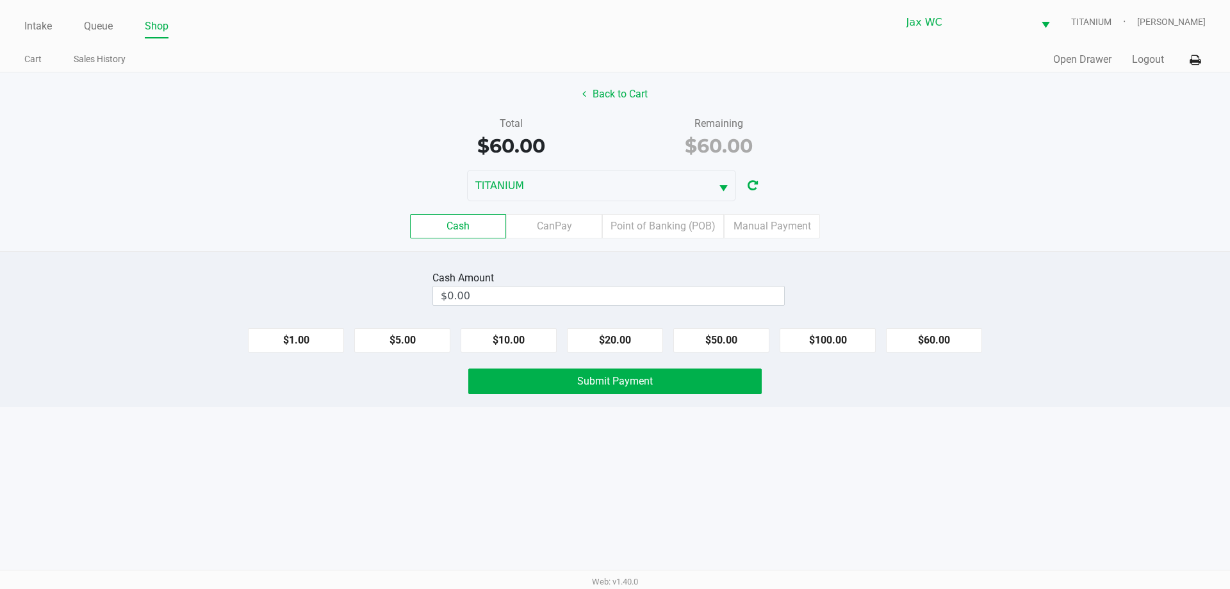
click at [947, 326] on div "$1.00 $5.00 $10.00 $20.00 $50.00 $100.00 $60.00" at bounding box center [615, 335] width 1230 height 35
click at [950, 334] on button "$60.00" at bounding box center [934, 340] width 96 height 24
type input "$60.00"
click at [686, 383] on button "Submit Payment" at bounding box center [614, 381] width 293 height 26
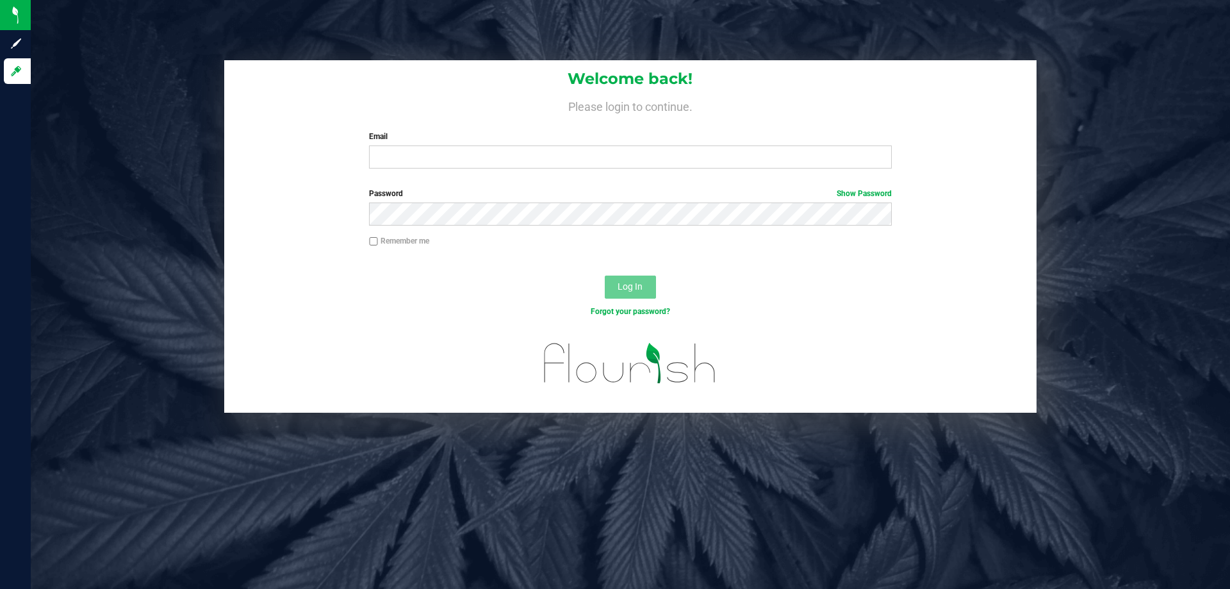
click at [413, 145] on div "Email Required Please format your email correctly." at bounding box center [629, 150] width 541 height 38
click at [420, 159] on input "Email" at bounding box center [630, 156] width 522 height 23
type input "[EMAIL_ADDRESS][DOMAIN_NAME]"
click at [605, 276] on button "Log In" at bounding box center [630, 287] width 51 height 23
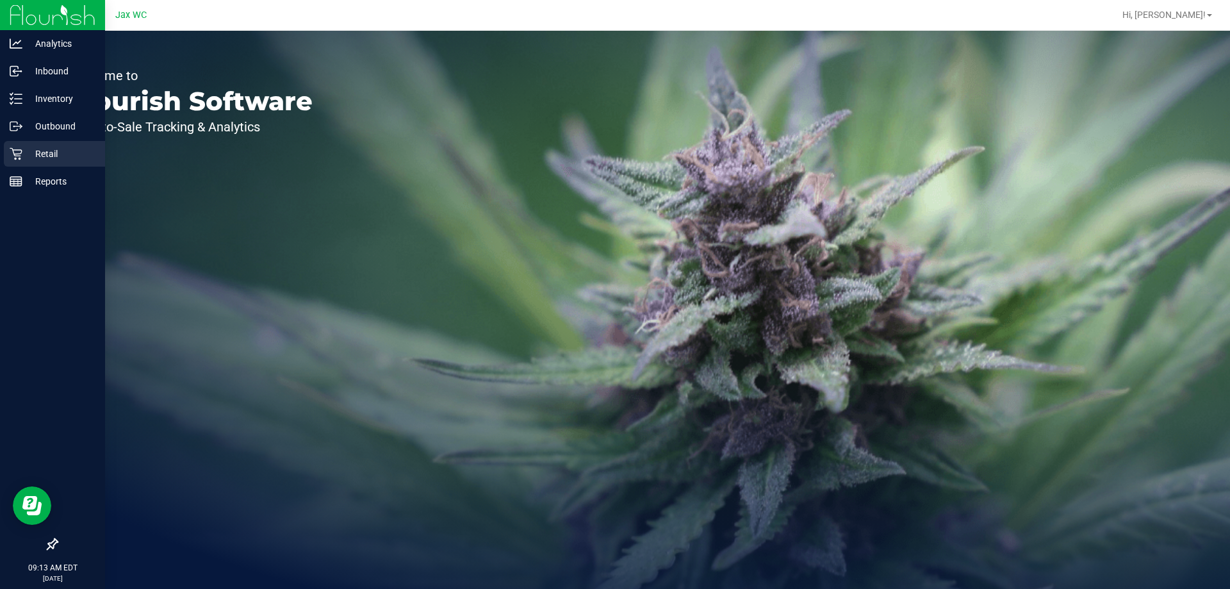
click at [33, 149] on p "Retail" at bounding box center [60, 153] width 77 height 15
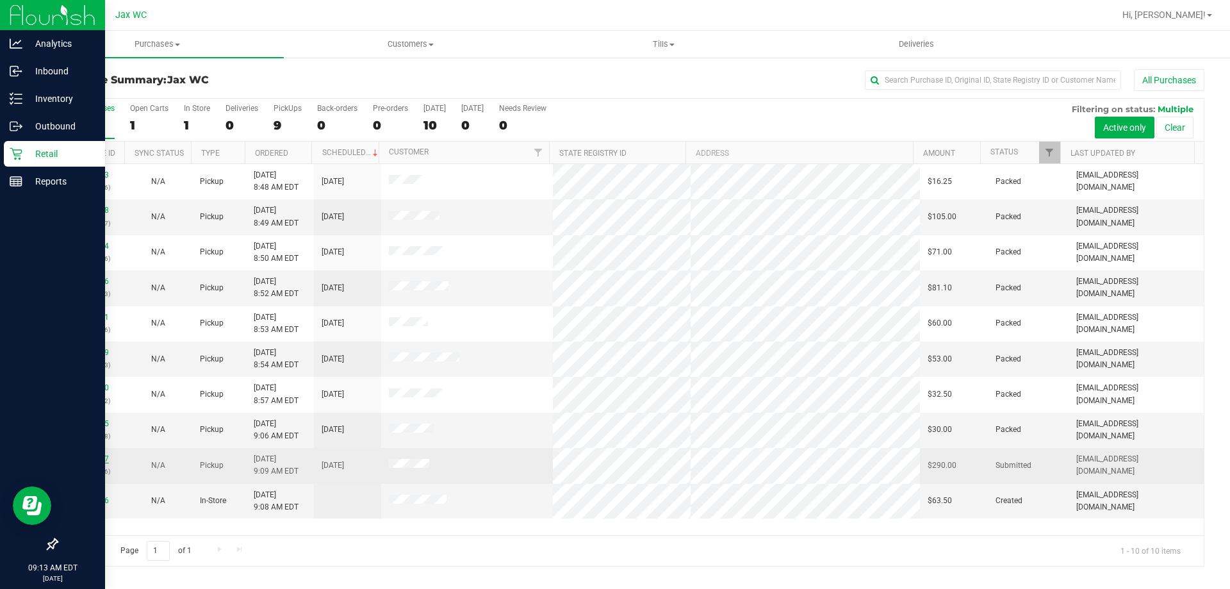
click at [96, 460] on link "12002017" at bounding box center [91, 458] width 36 height 9
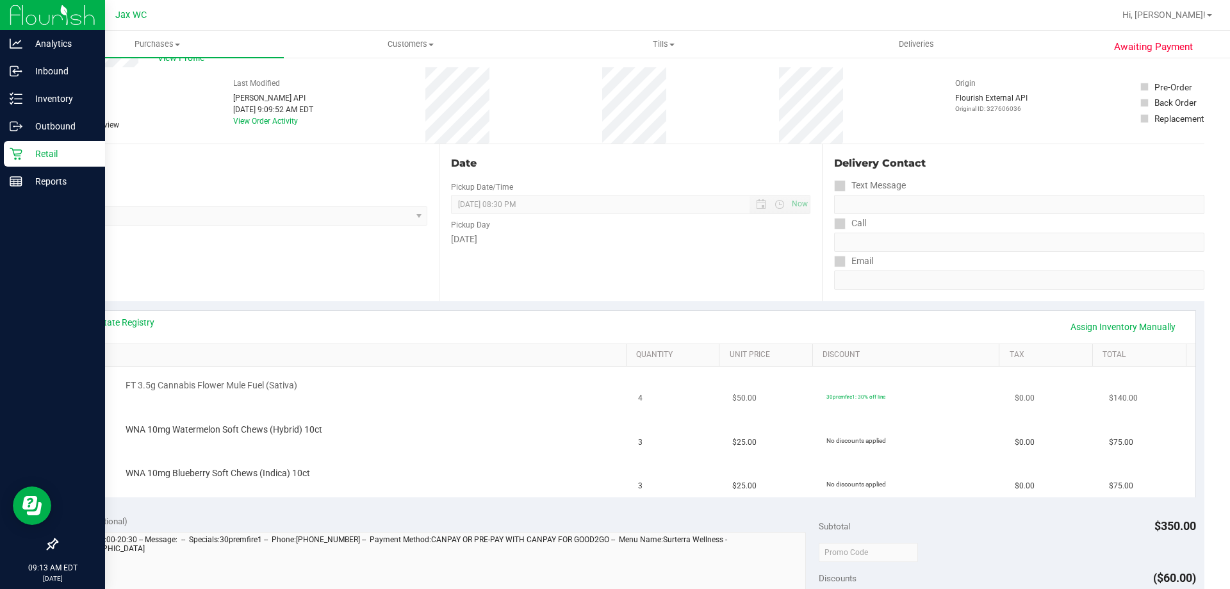
scroll to position [64, 0]
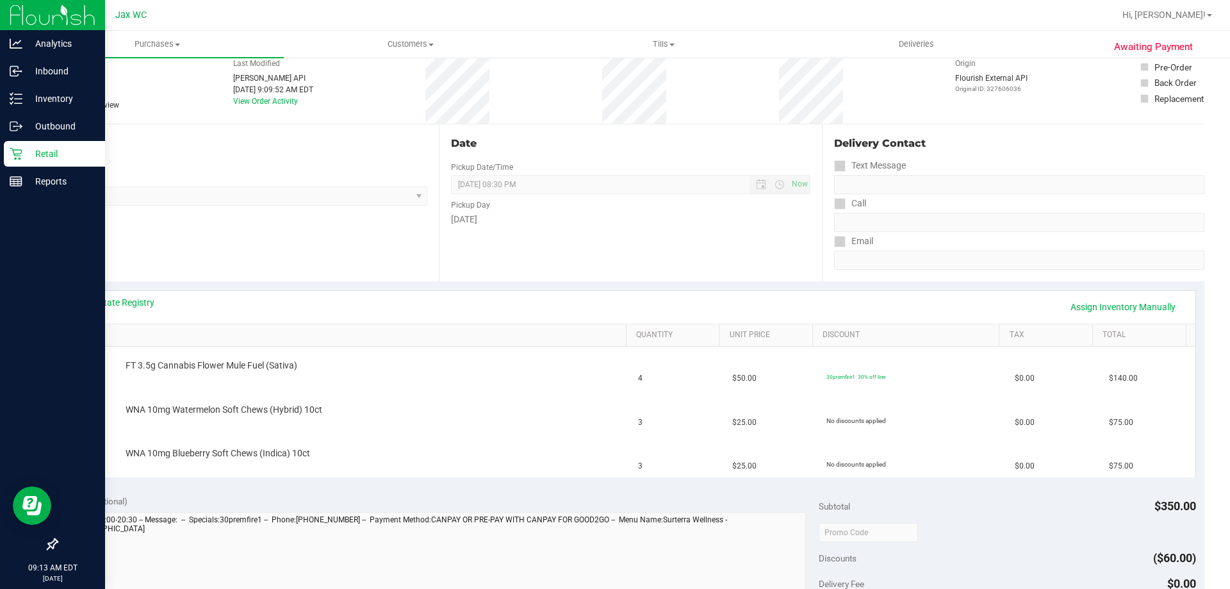
click at [0, 165] on link "Retail" at bounding box center [52, 155] width 105 height 28
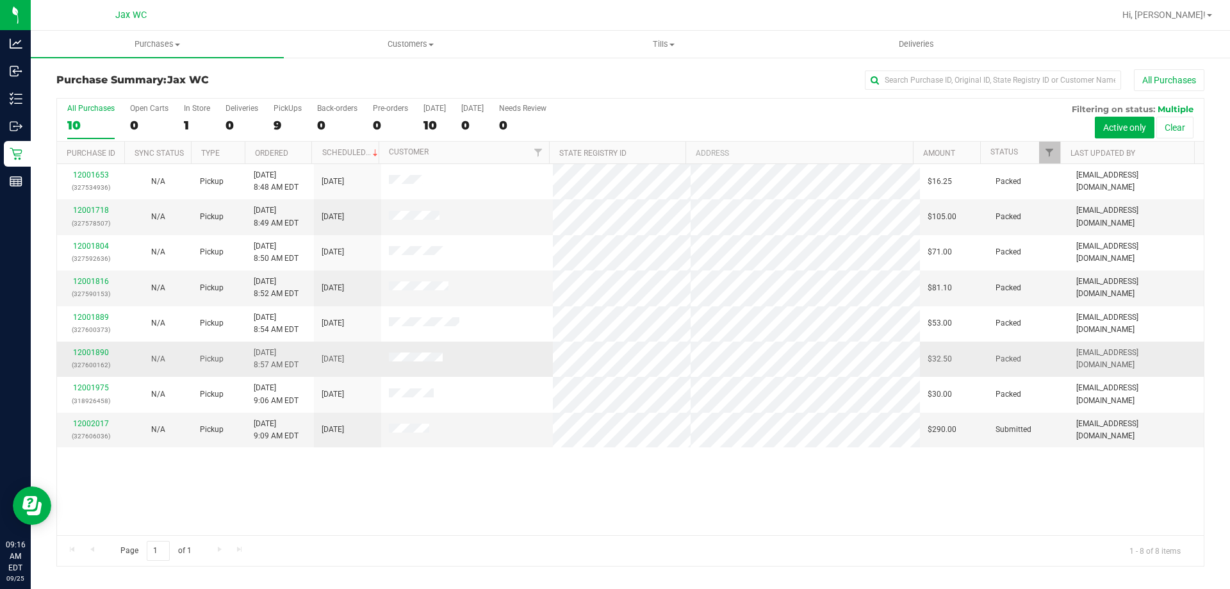
drag, startPoint x: 300, startPoint y: 340, endPoint x: 296, endPoint y: 347, distance: 7.8
drag, startPoint x: 296, startPoint y: 347, endPoint x: 104, endPoint y: 418, distance: 204.6
click at [101, 415] on td "12002017 (327606036)" at bounding box center [90, 430] width 67 height 35
click at [102, 423] on link "12002017" at bounding box center [91, 423] width 36 height 9
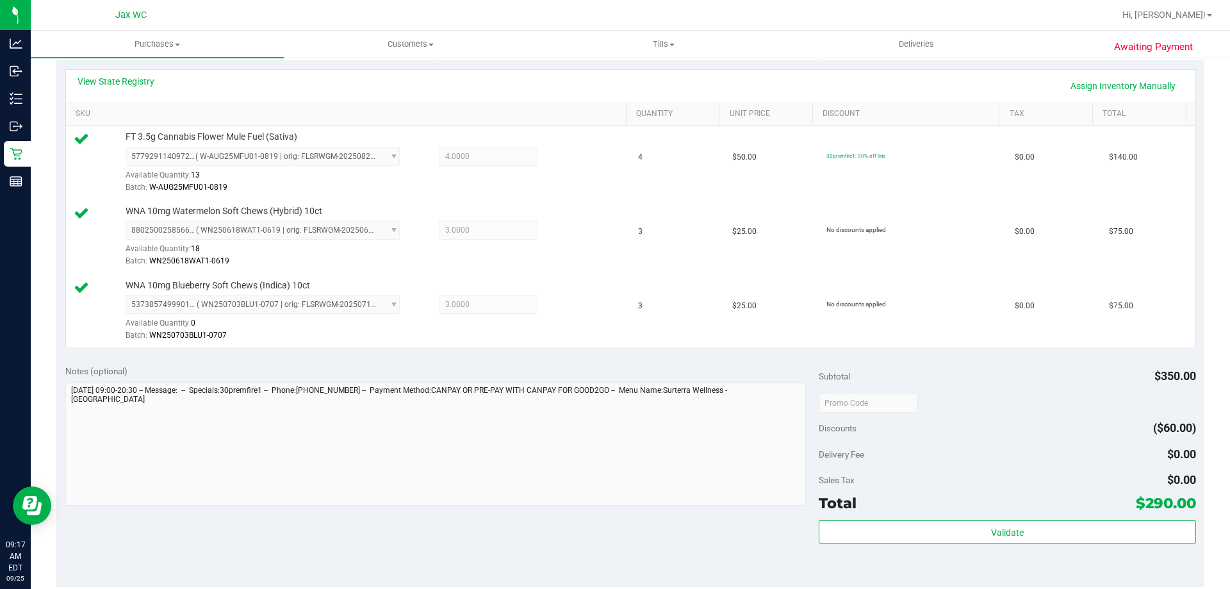
scroll to position [320, 0]
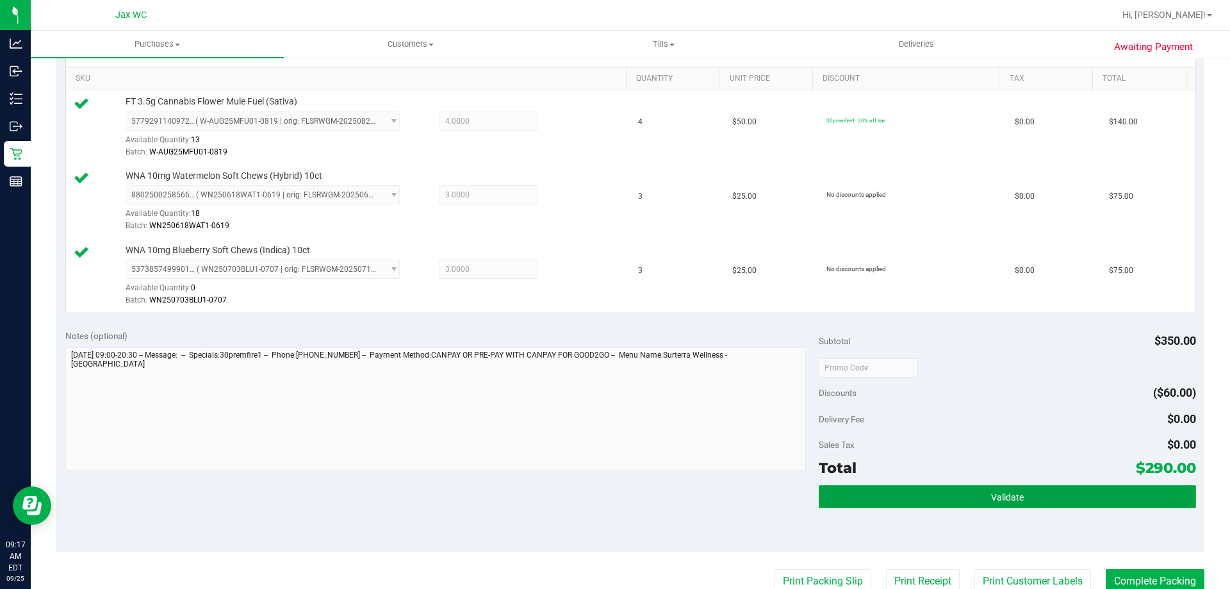
click at [972, 493] on button "Validate" at bounding box center [1007, 496] width 377 height 23
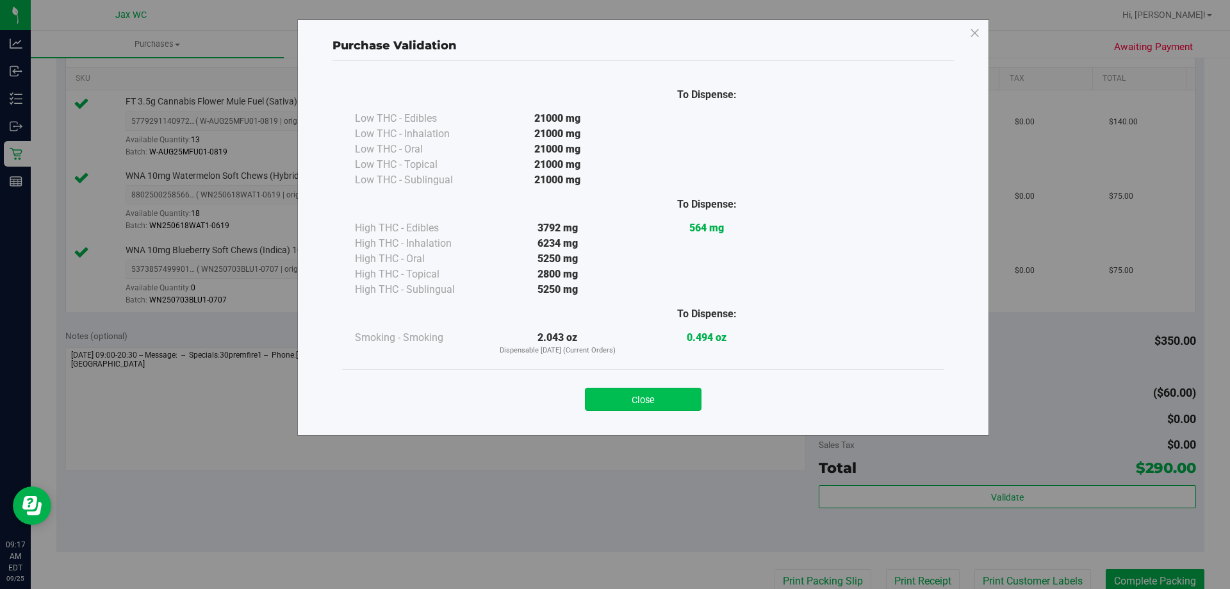
click at [634, 390] on button "Close" at bounding box center [643, 399] width 117 height 23
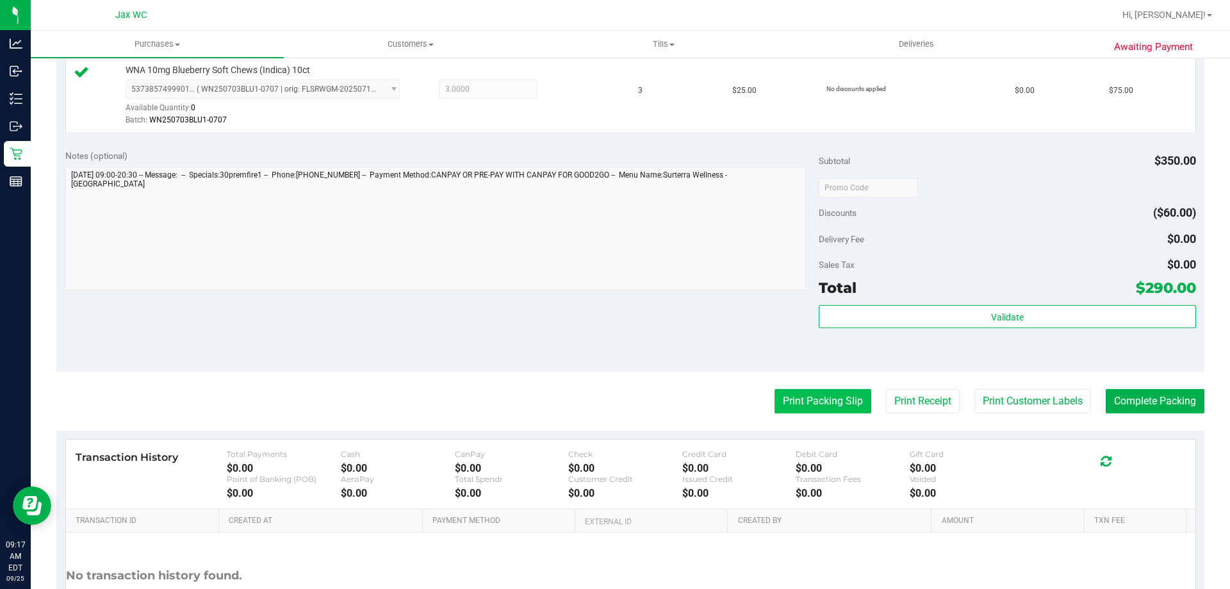
scroll to position [513, 0]
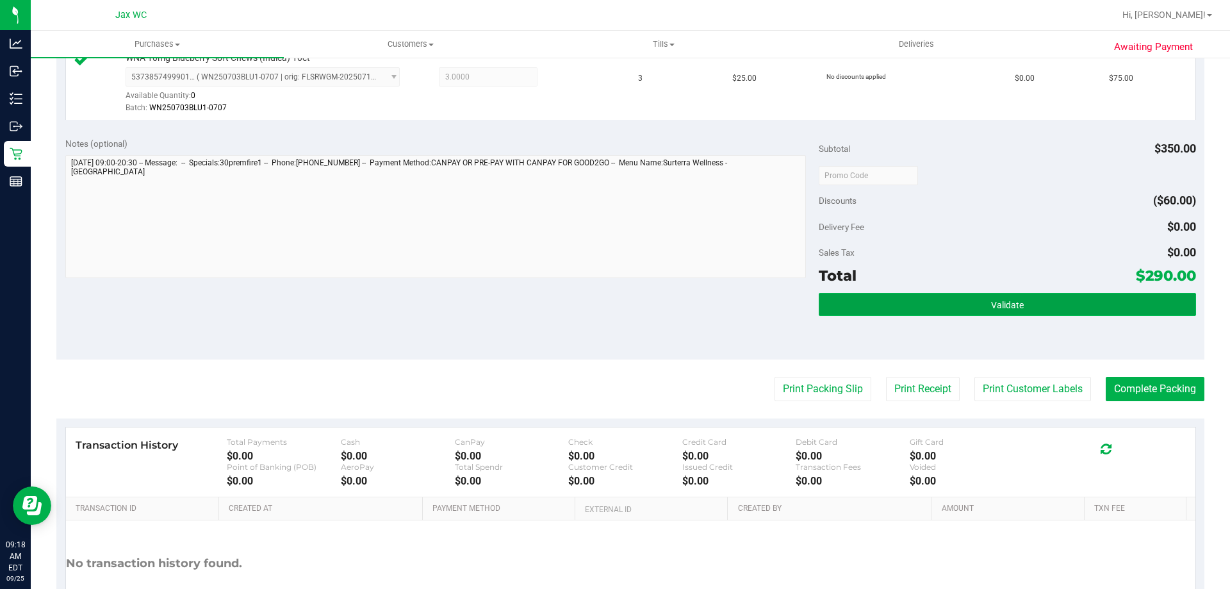
click at [960, 306] on button "Validate" at bounding box center [1007, 304] width 377 height 23
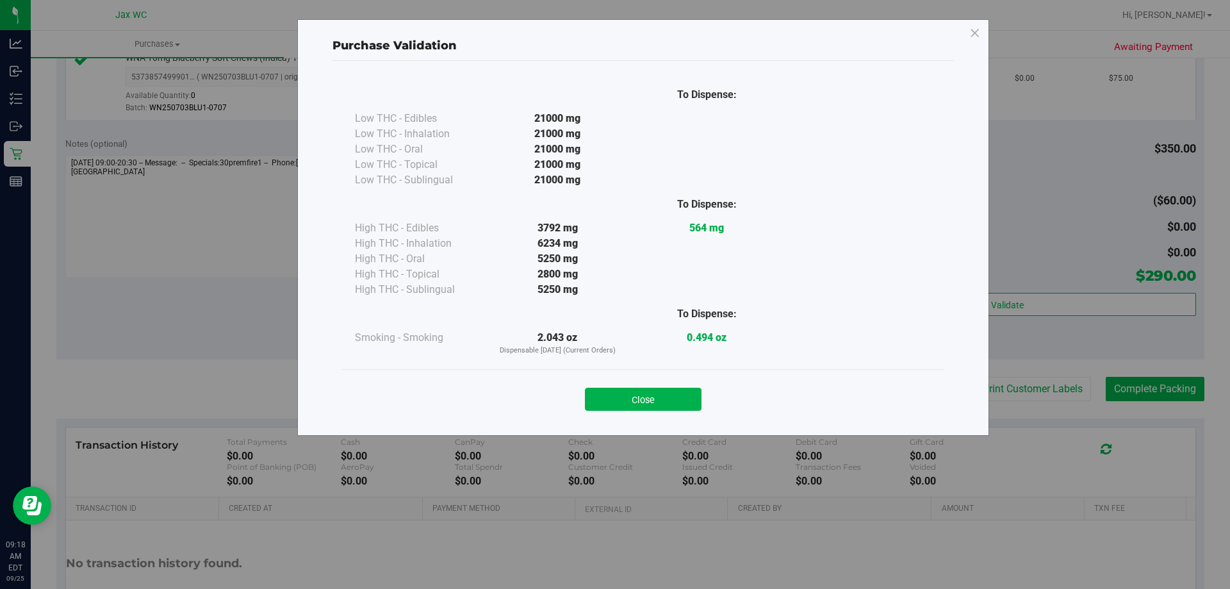
click at [635, 393] on button "Close" at bounding box center [643, 399] width 117 height 23
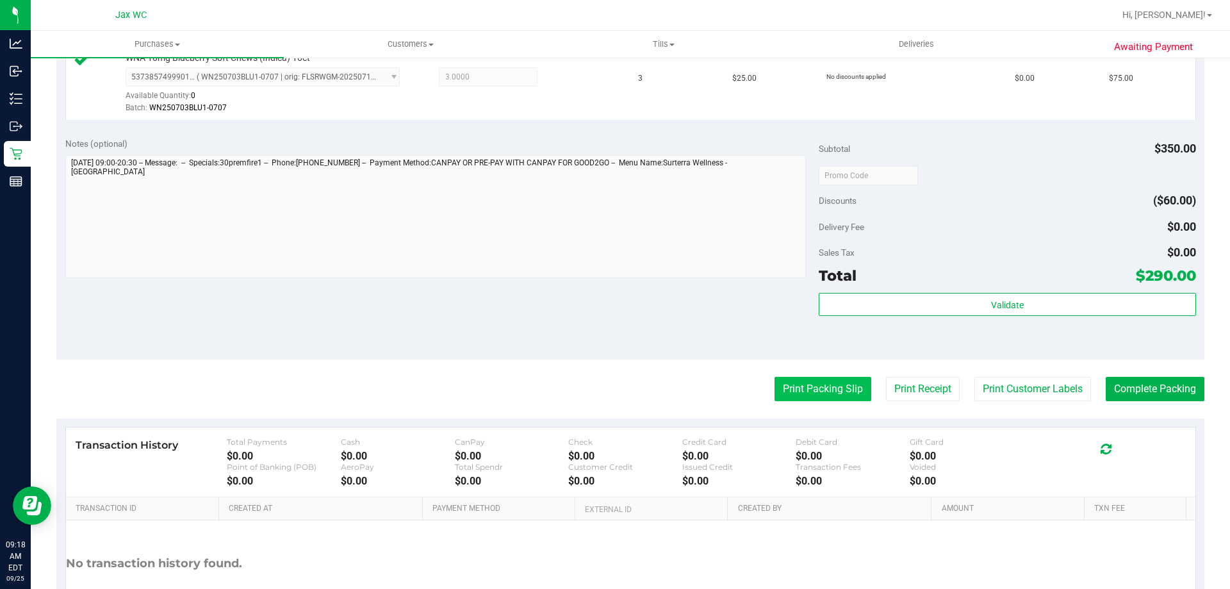
drag, startPoint x: 791, startPoint y: 387, endPoint x: 798, endPoint y: 396, distance: 11.8
click at [798, 396] on button "Print Packing Slip" at bounding box center [823, 389] width 97 height 24
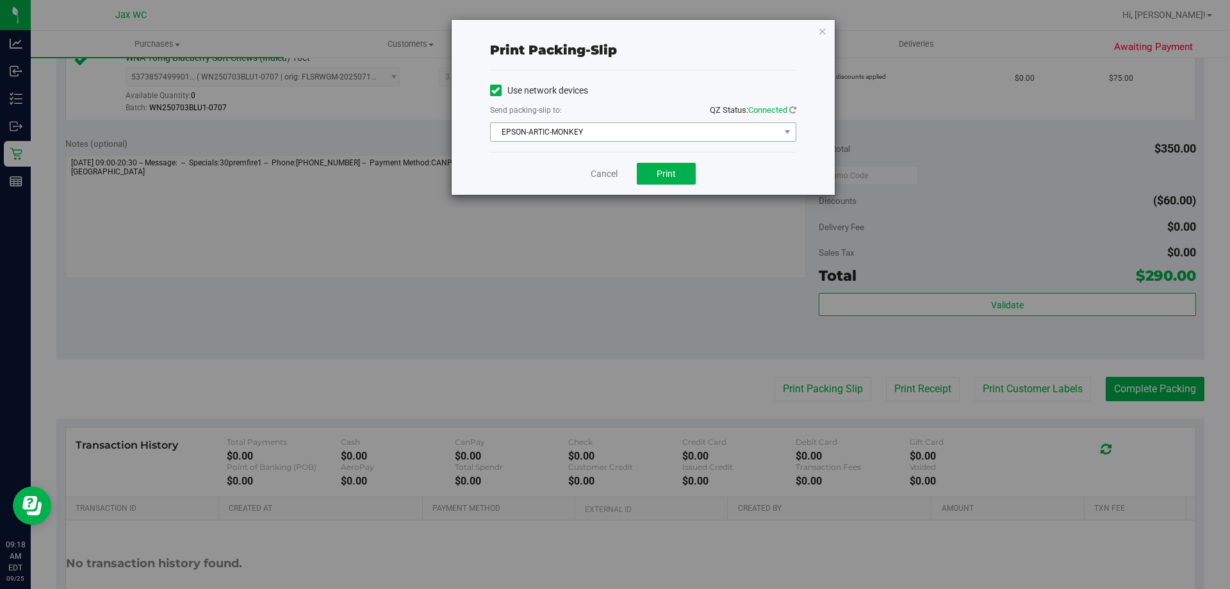
click at [639, 135] on span "EPSON-ARTIC-MONKEY" at bounding box center [635, 132] width 289 height 18
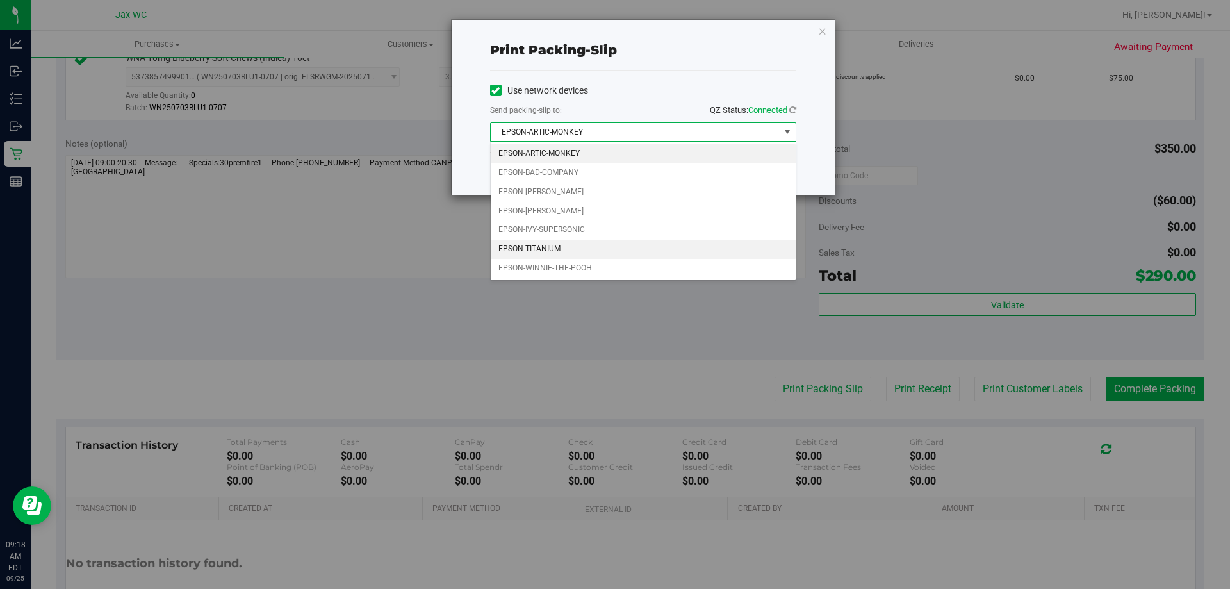
click at [583, 245] on li "EPSON-TITANIUM" at bounding box center [643, 249] width 305 height 19
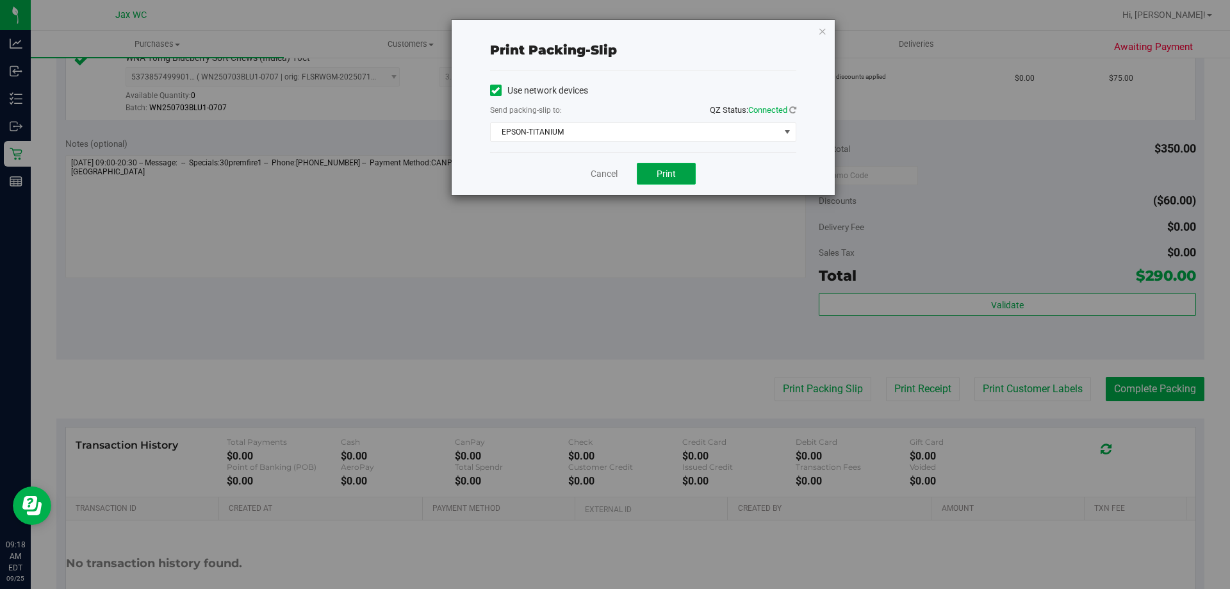
click at [651, 175] on button "Print" at bounding box center [666, 174] width 59 height 22
click at [614, 174] on link "Cancel" at bounding box center [604, 173] width 27 height 13
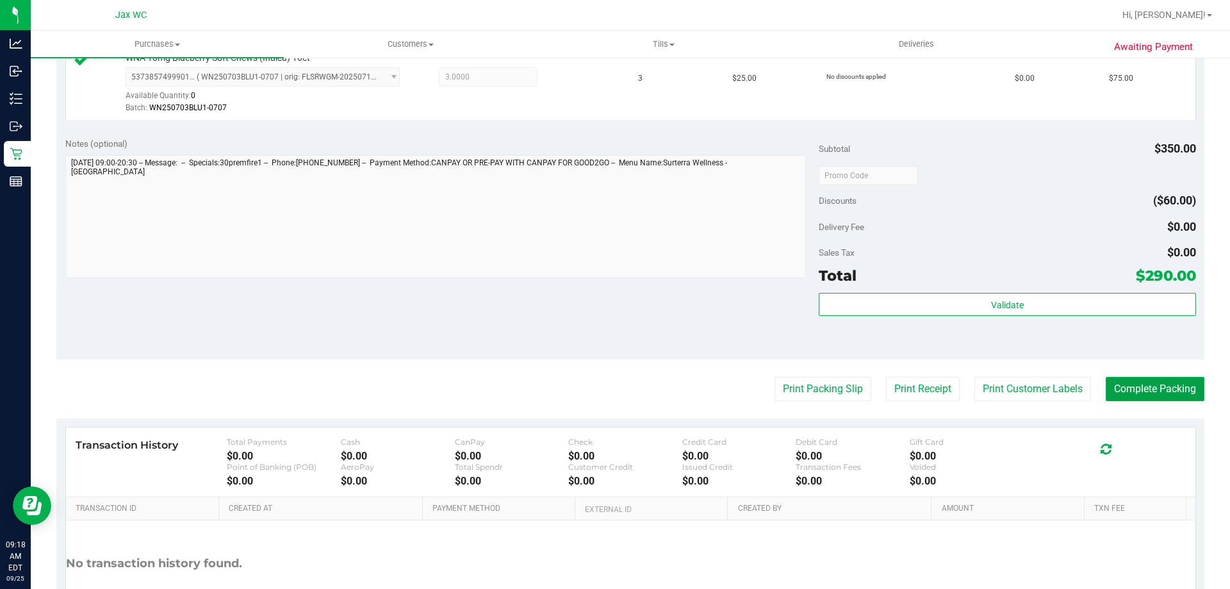
click at [1124, 384] on button "Complete Packing" at bounding box center [1155, 389] width 99 height 24
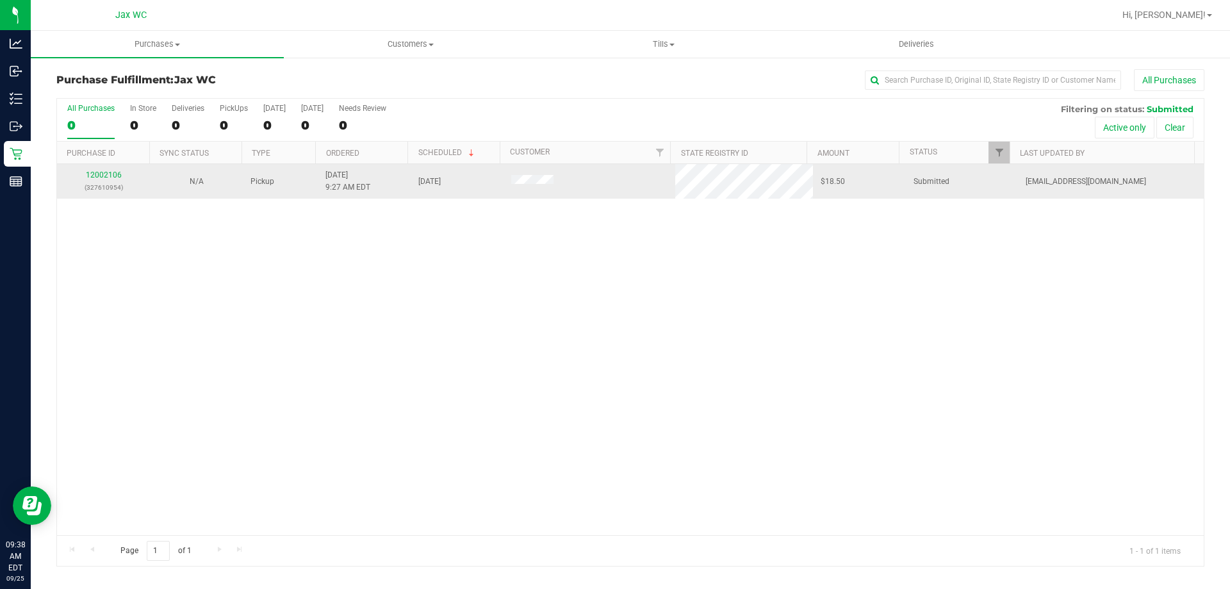
click at [81, 178] on div "12002106 (327610954)" at bounding box center [104, 181] width 78 height 24
click at [99, 174] on link "12002106" at bounding box center [104, 174] width 36 height 9
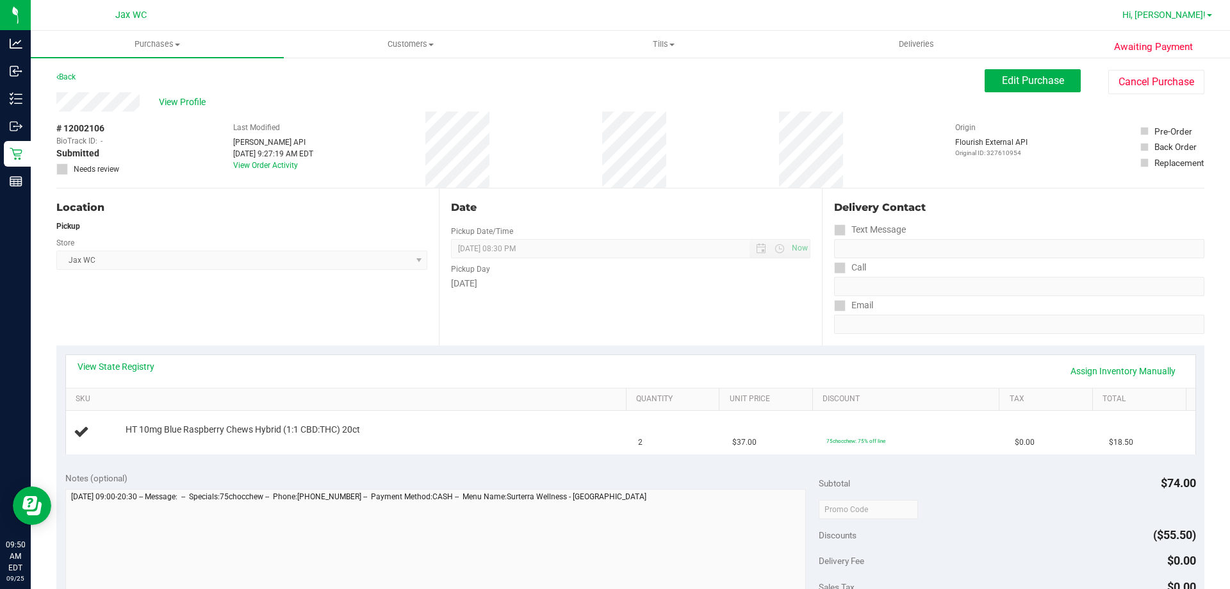
click at [1190, 15] on span "Hi, Anaya!" at bounding box center [1164, 15] width 83 height 10
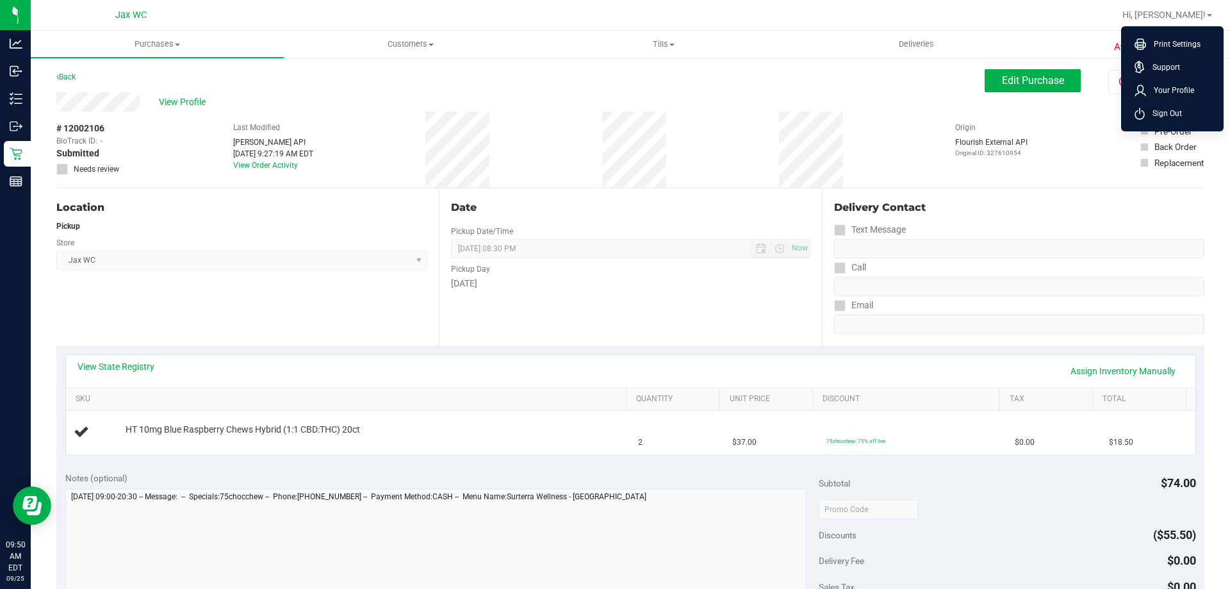
click at [1178, 110] on span "Sign Out" at bounding box center [1163, 113] width 37 height 13
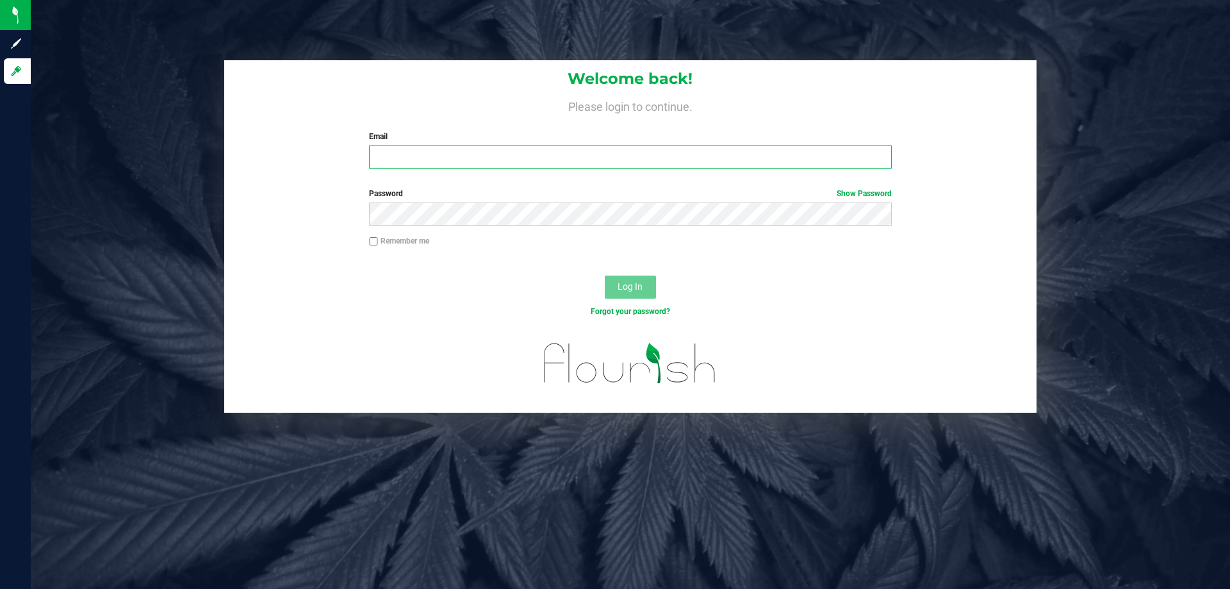
click at [594, 157] on input "Email" at bounding box center [630, 156] width 522 height 23
type input "kwhitehead@liveparallel.com"
click at [605, 276] on button "Log In" at bounding box center [630, 287] width 51 height 23
